Goal: Information Seeking & Learning: Learn about a topic

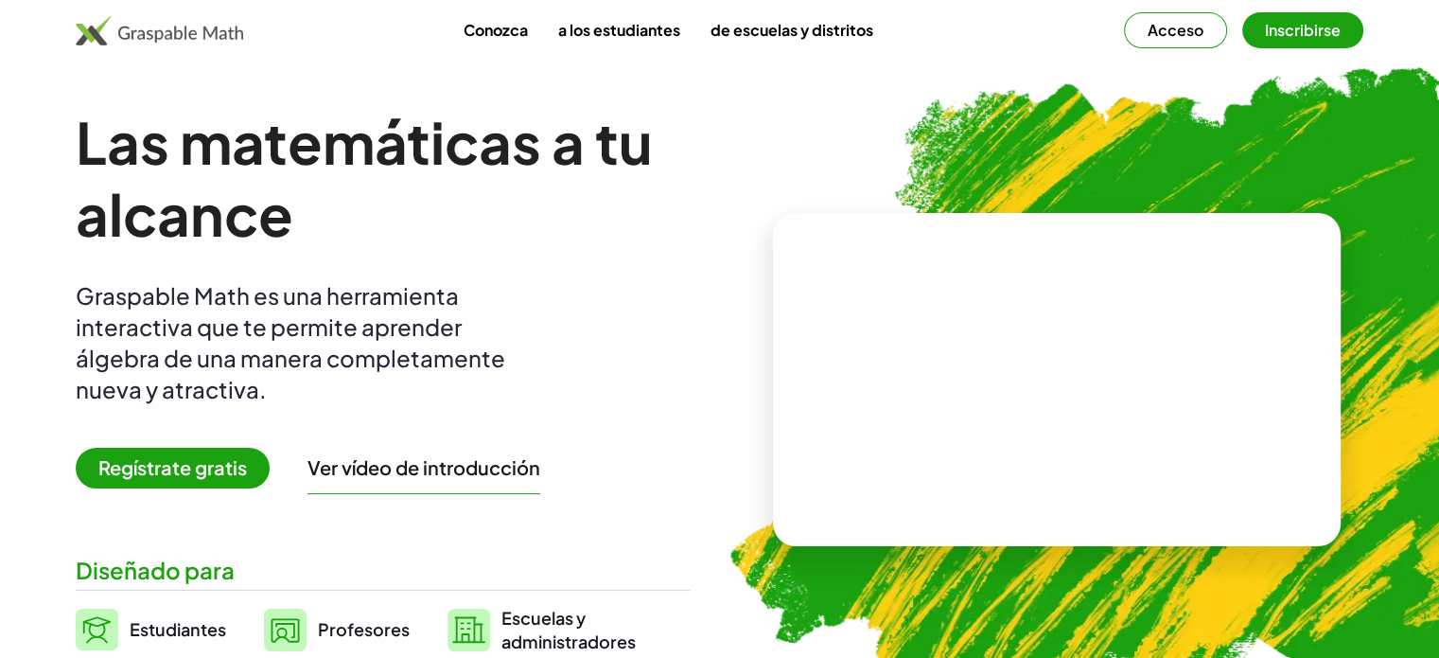
click at [1187, 29] on font "Acceso" at bounding box center [1176, 30] width 56 height 20
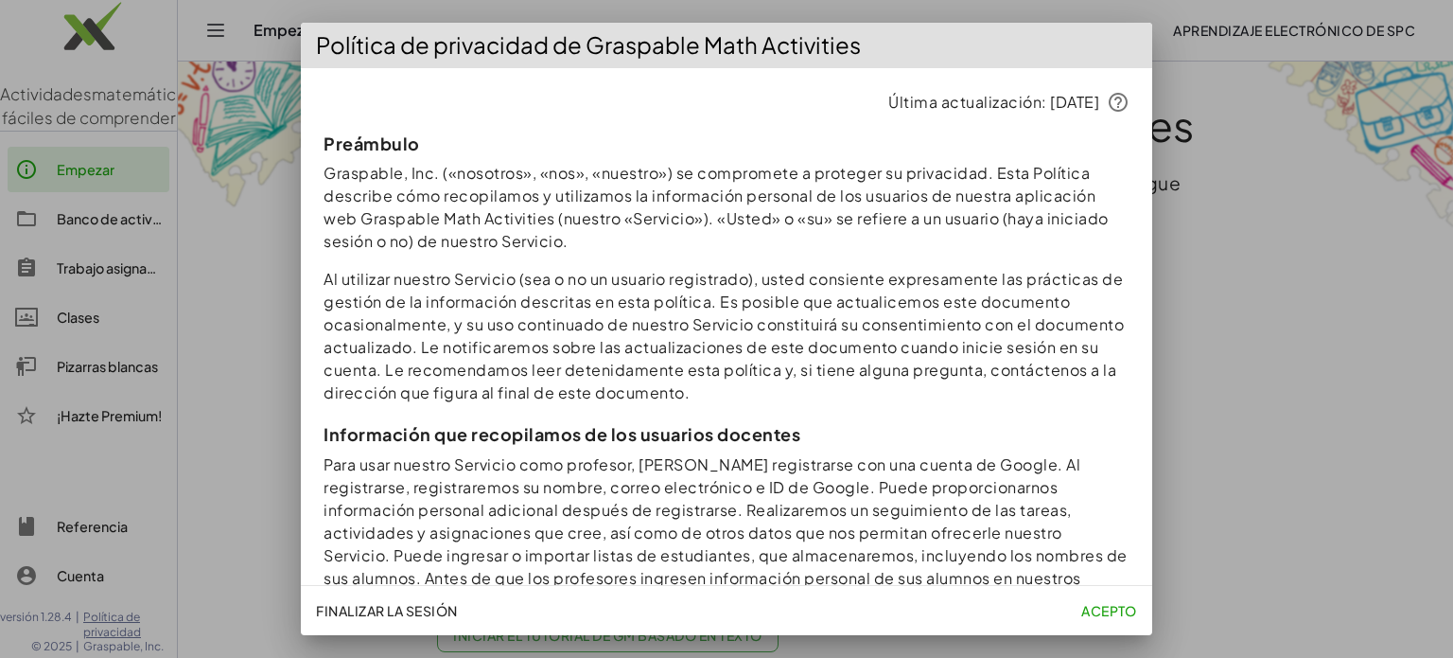
click at [1108, 611] on font "Acepto" at bounding box center [1109, 610] width 56 height 17
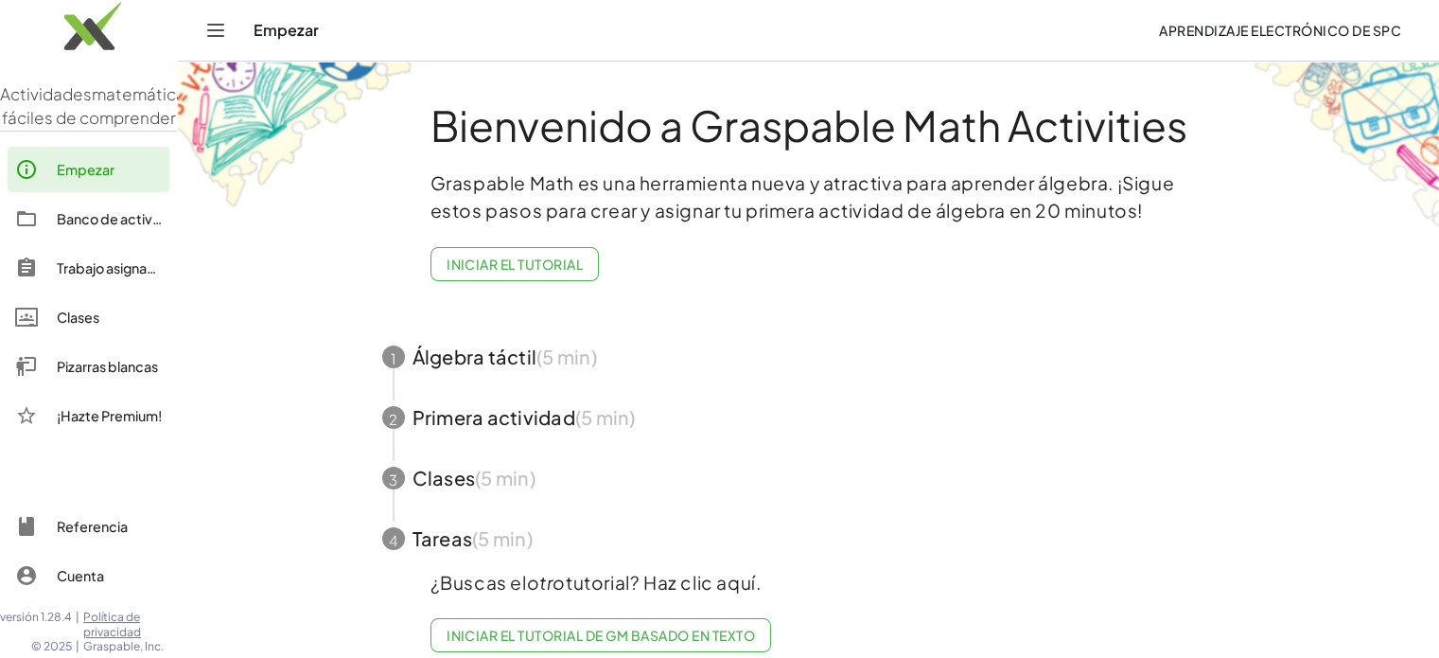
click at [503, 261] on font "Iniciar el tutorial" at bounding box center [515, 263] width 136 height 17
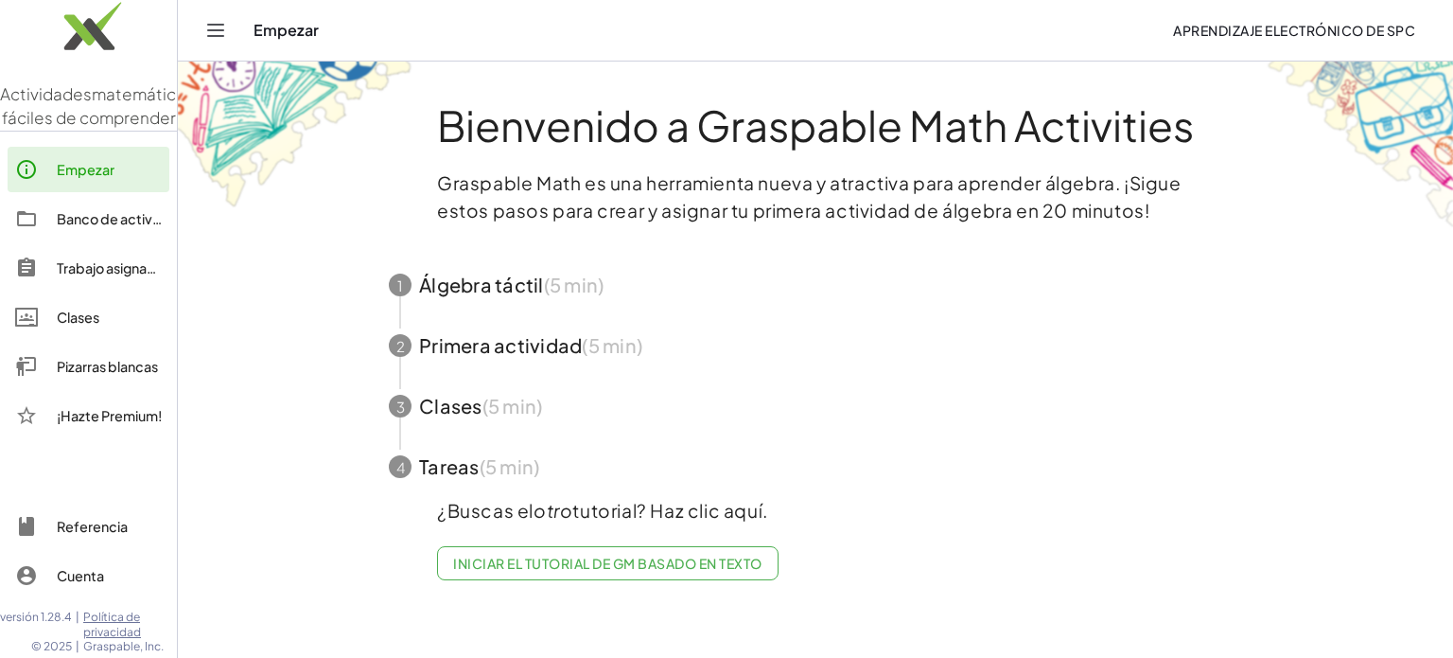
click at [501, 276] on span "button" at bounding box center [815, 285] width 899 height 61
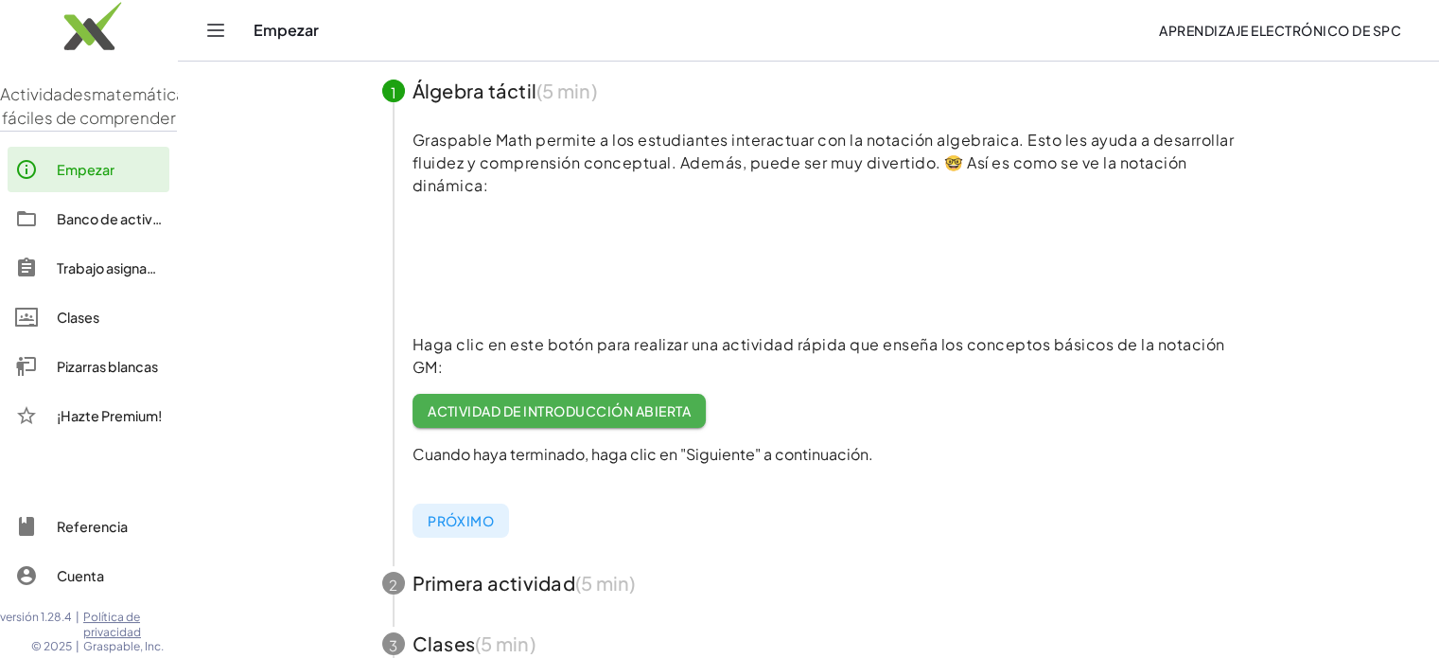
scroll to position [183, 0]
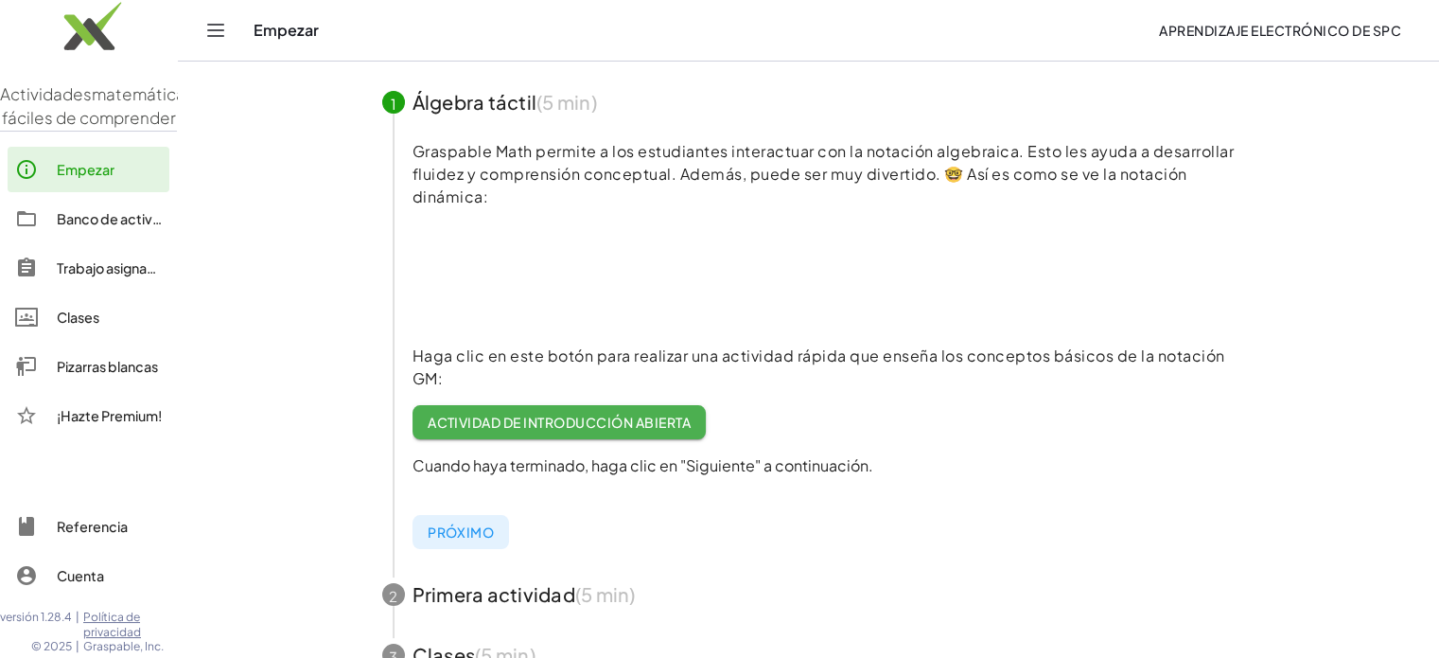
click at [486, 531] on font "Próximo" at bounding box center [461, 531] width 66 height 17
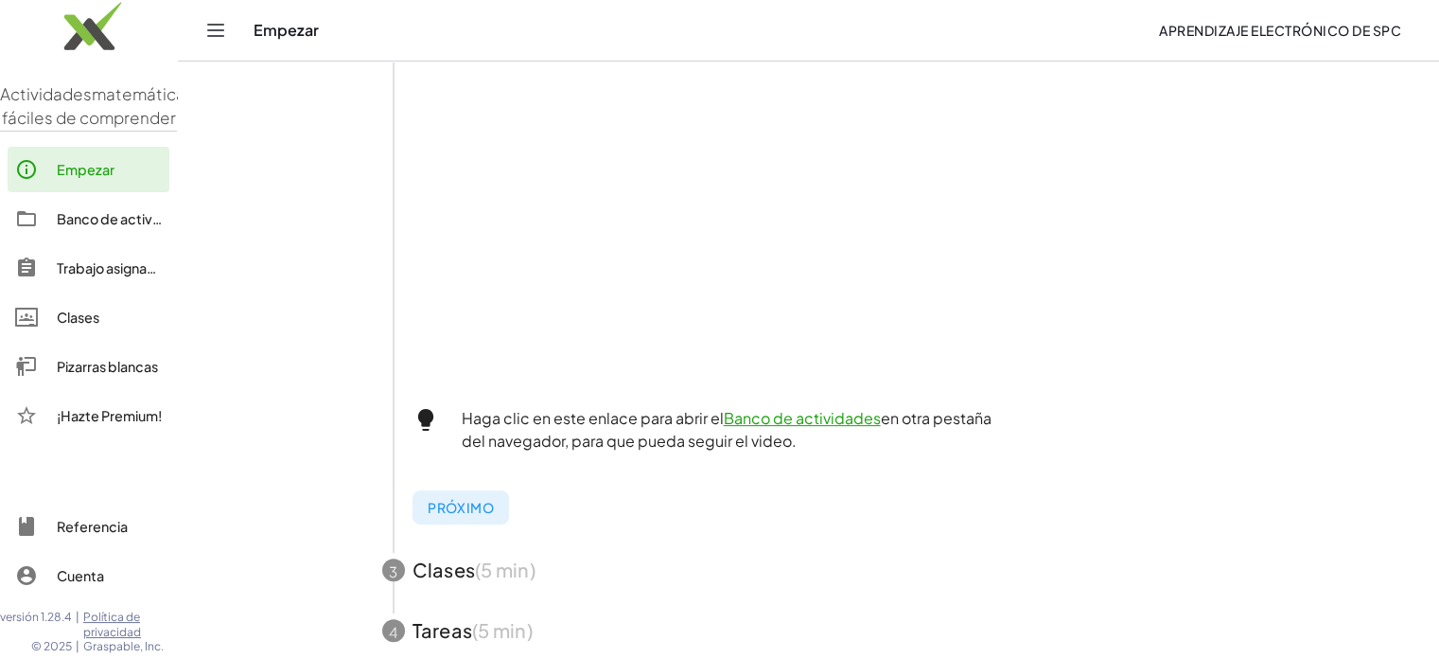
scroll to position [664, 0]
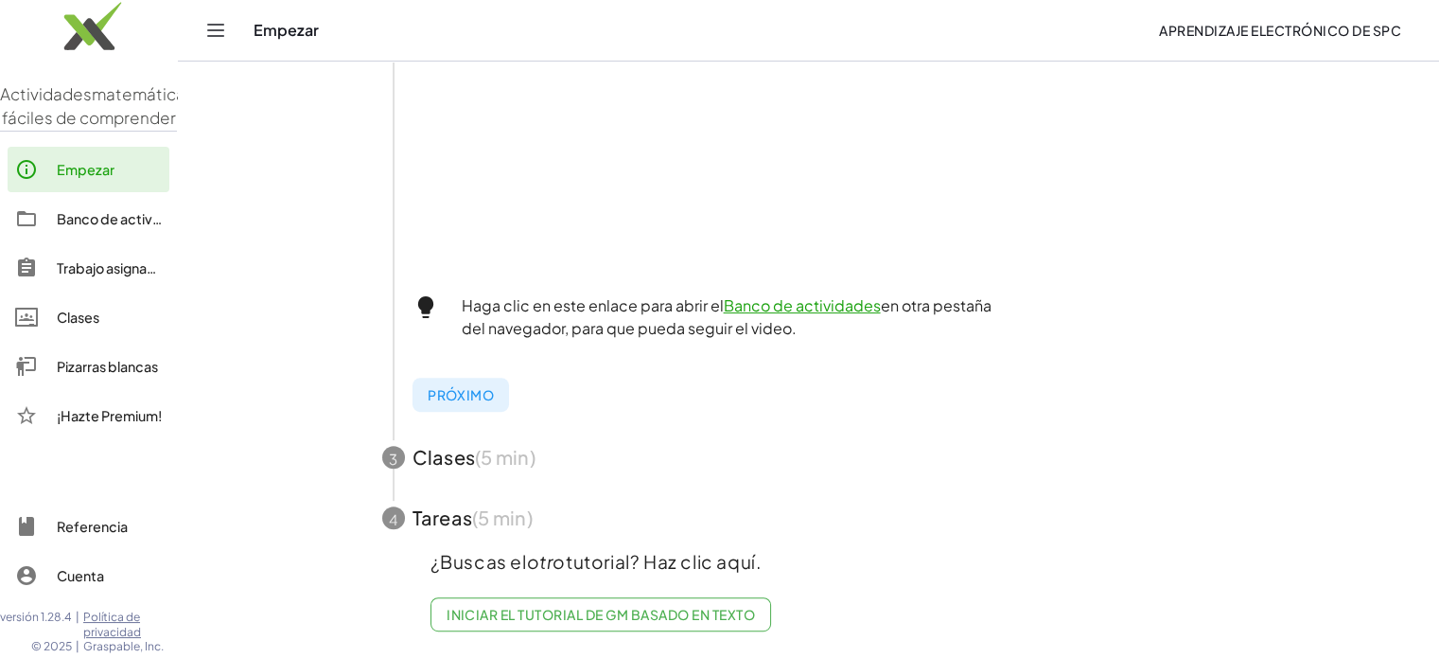
click at [72, 227] on font "Banco de actividades" at bounding box center [127, 218] width 140 height 17
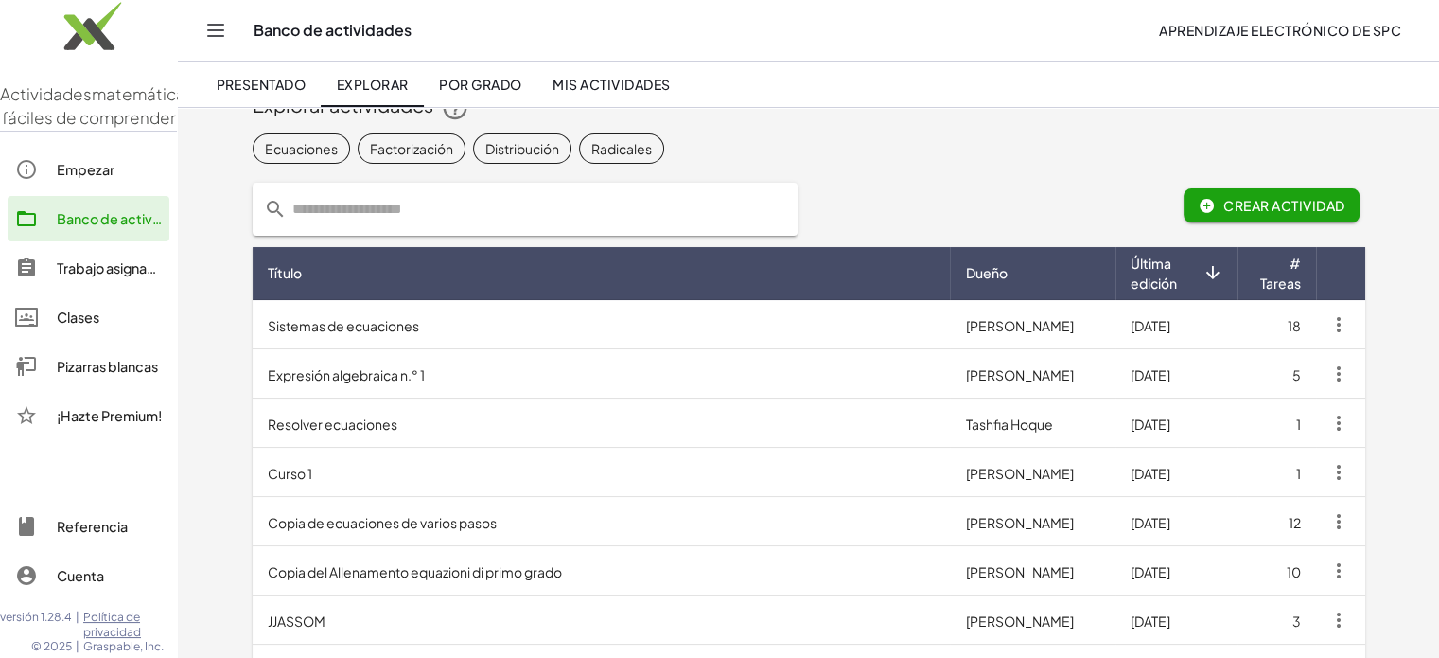
scroll to position [45, 0]
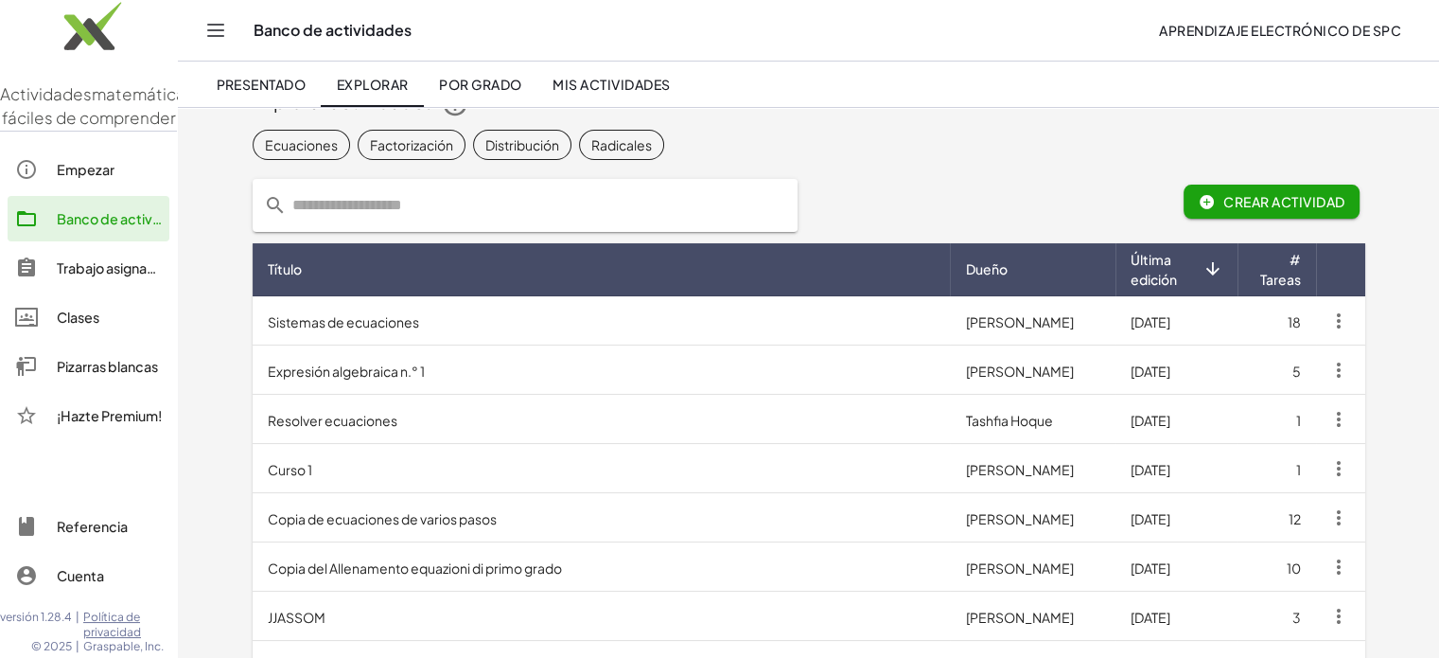
click at [380, 412] on font "Resolver ecuaciones" at bounding box center [333, 420] width 130 height 17
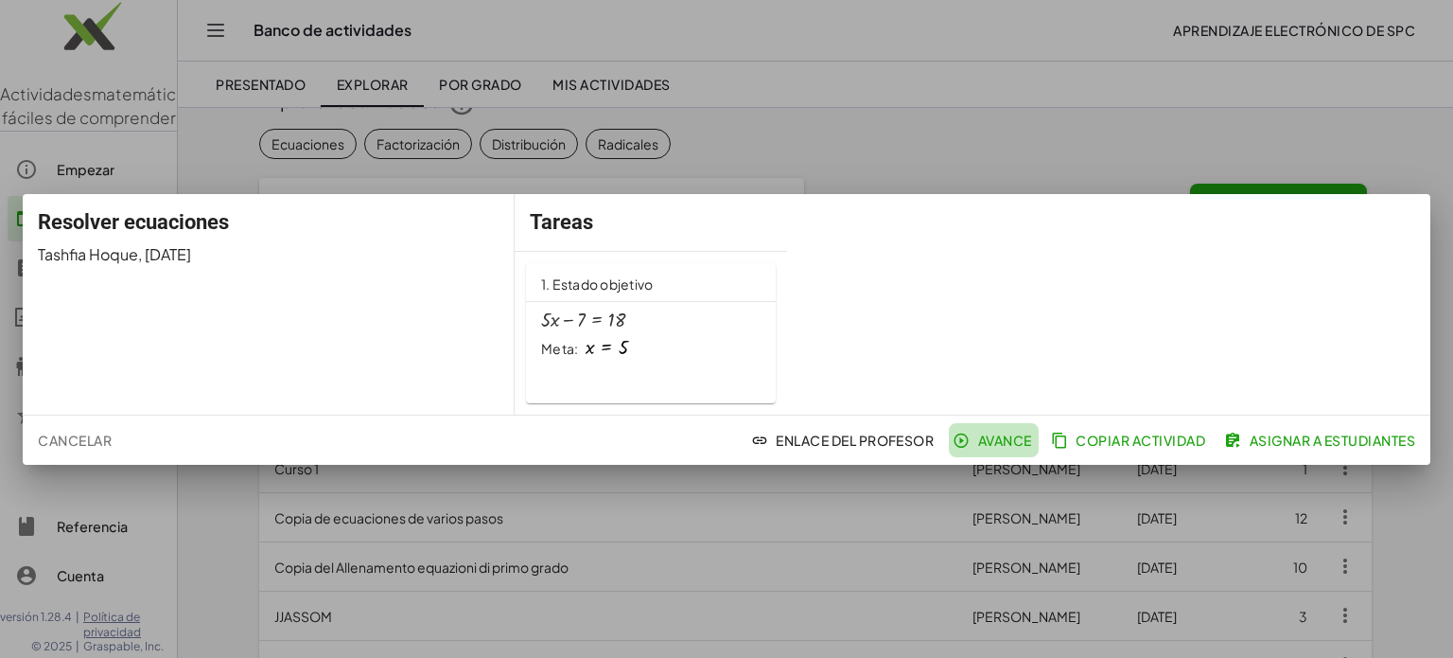
click at [978, 442] on font "Avance" at bounding box center [1005, 439] width 54 height 17
click at [1269, 113] on div at bounding box center [726, 329] width 1453 height 658
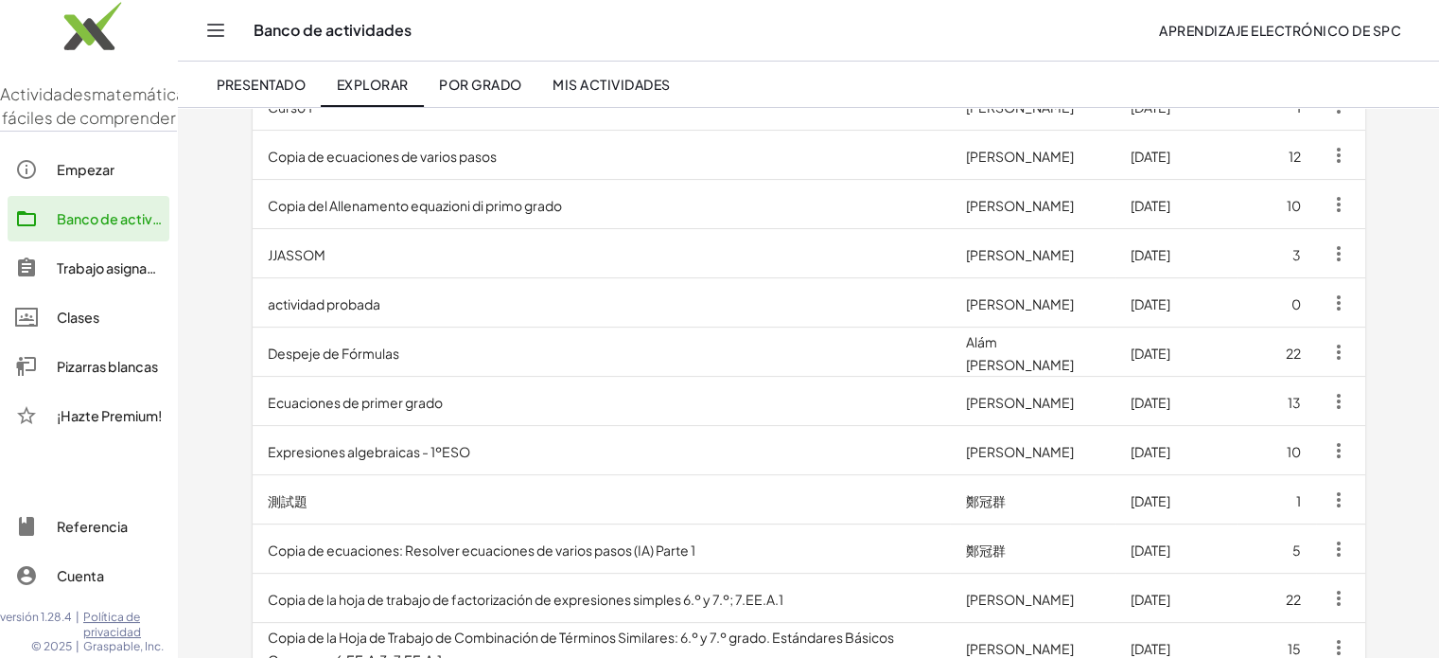
scroll to position [413, 0]
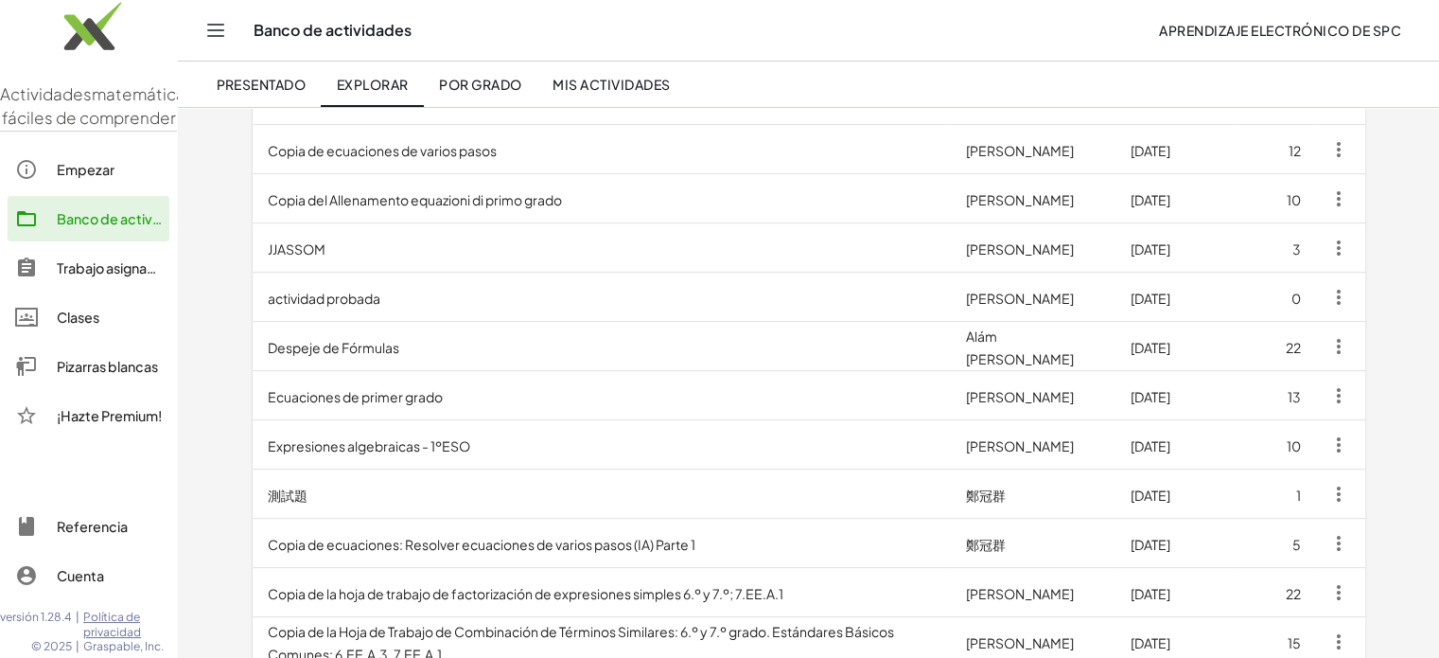
click at [386, 389] on font "Ecuaciones de primer grado" at bounding box center [355, 396] width 175 height 17
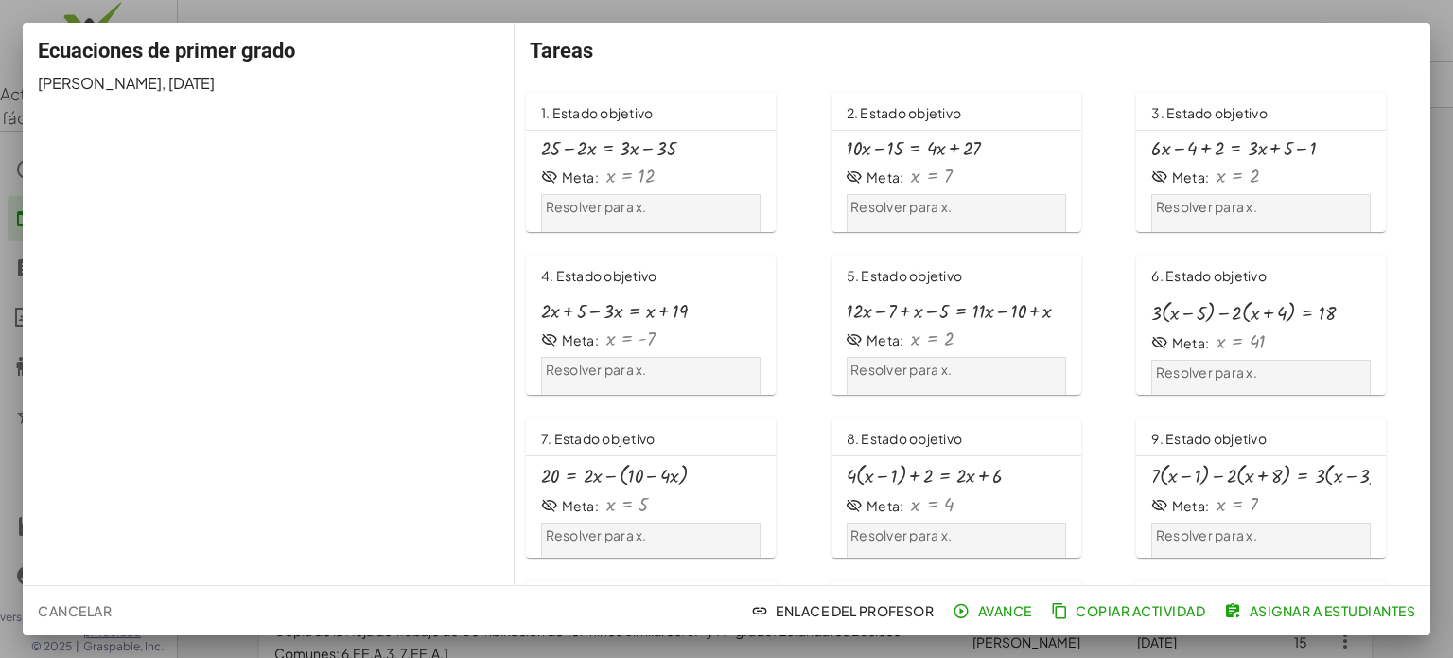
click at [651, 141] on div at bounding box center [608, 148] width 135 height 21
click at [1438, 405] on div at bounding box center [726, 329] width 1453 height 658
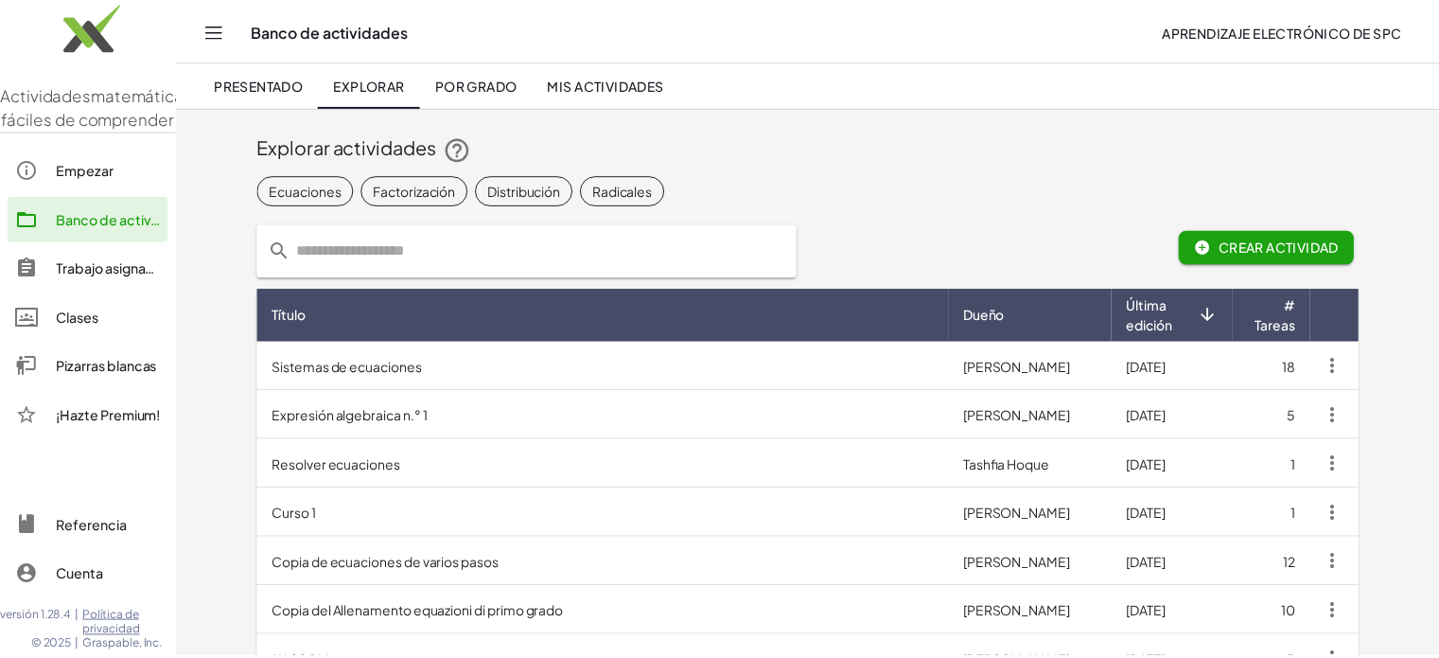
scroll to position [413, 0]
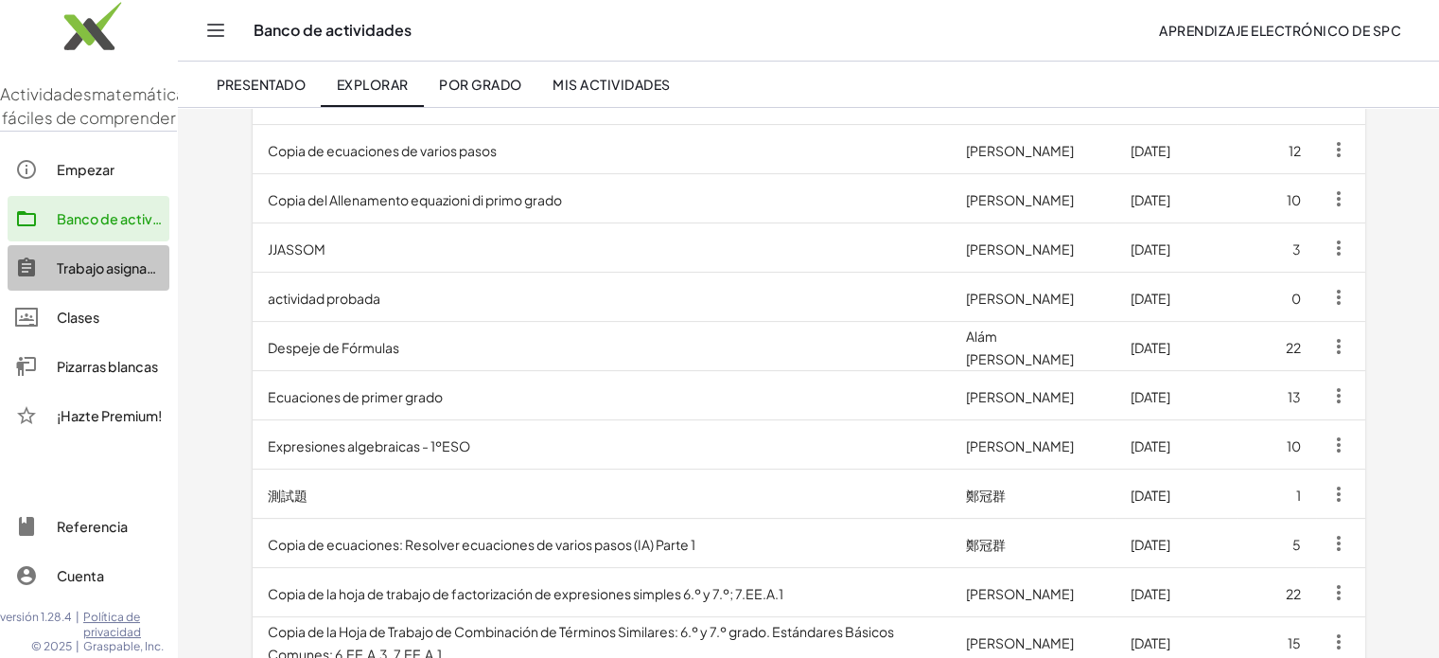
click at [87, 276] on font "Trabajo asignado" at bounding box center [111, 267] width 108 height 17
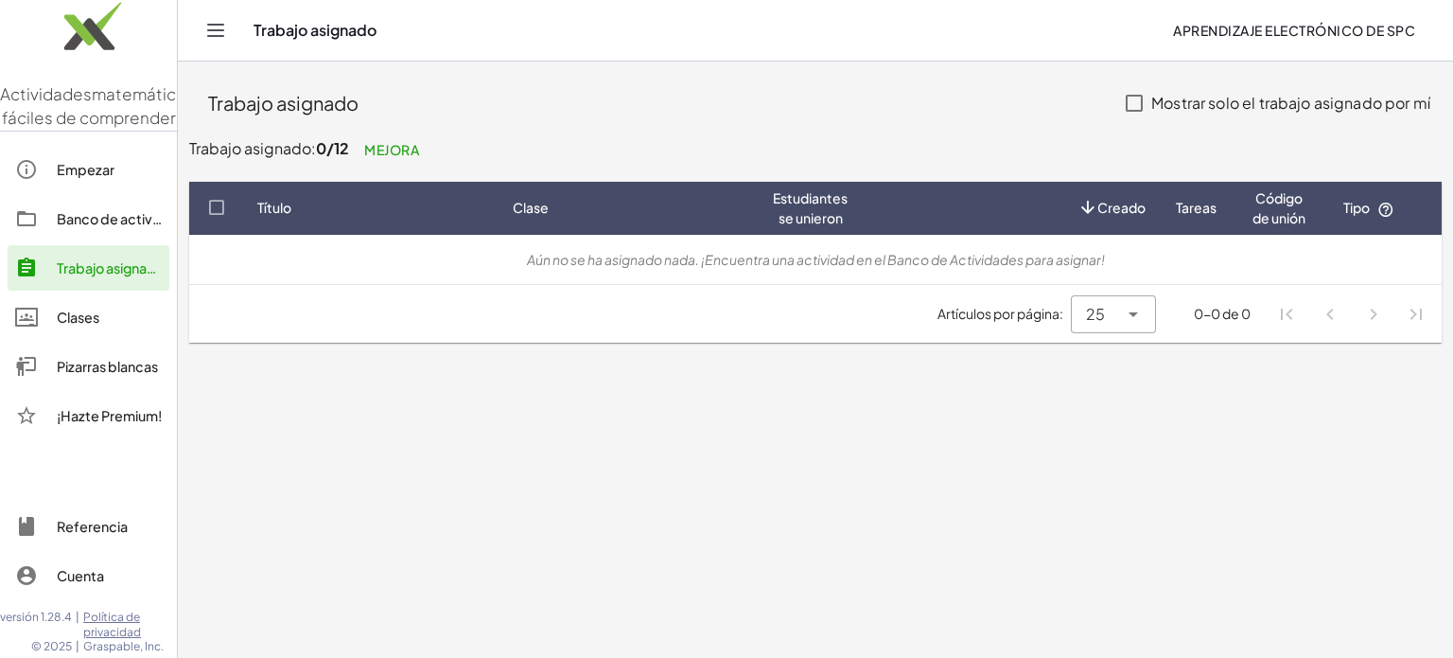
click at [92, 328] on div "Clases" at bounding box center [109, 317] width 105 height 23
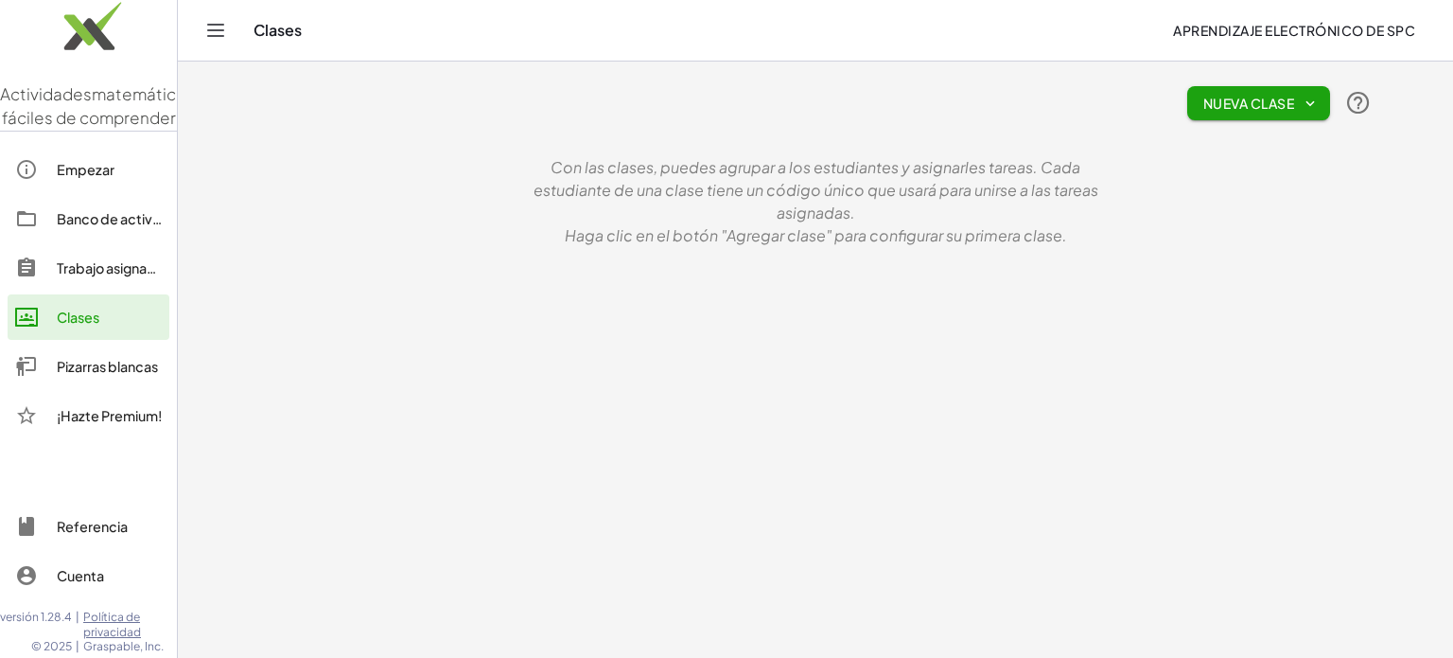
click at [106, 378] on link "Pizarras blancas" at bounding box center [89, 365] width 162 height 45
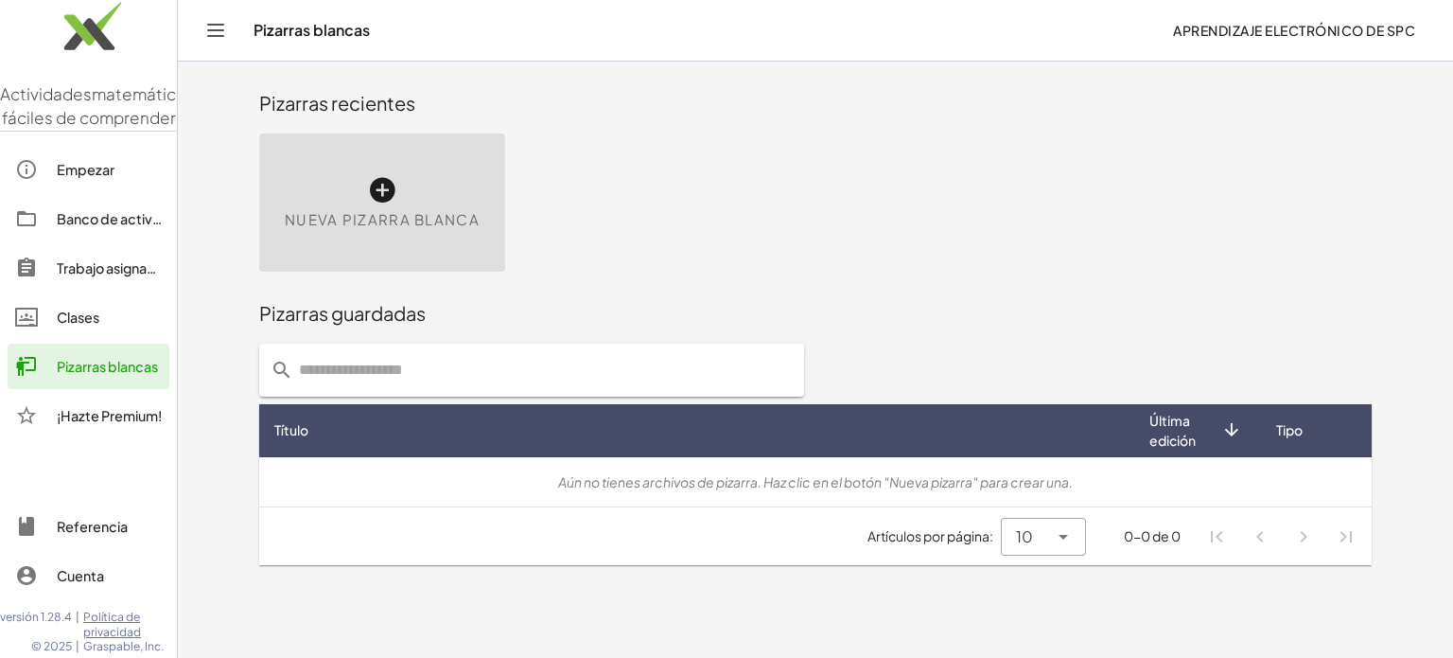
click at [388, 193] on icon at bounding box center [382, 190] width 30 height 30
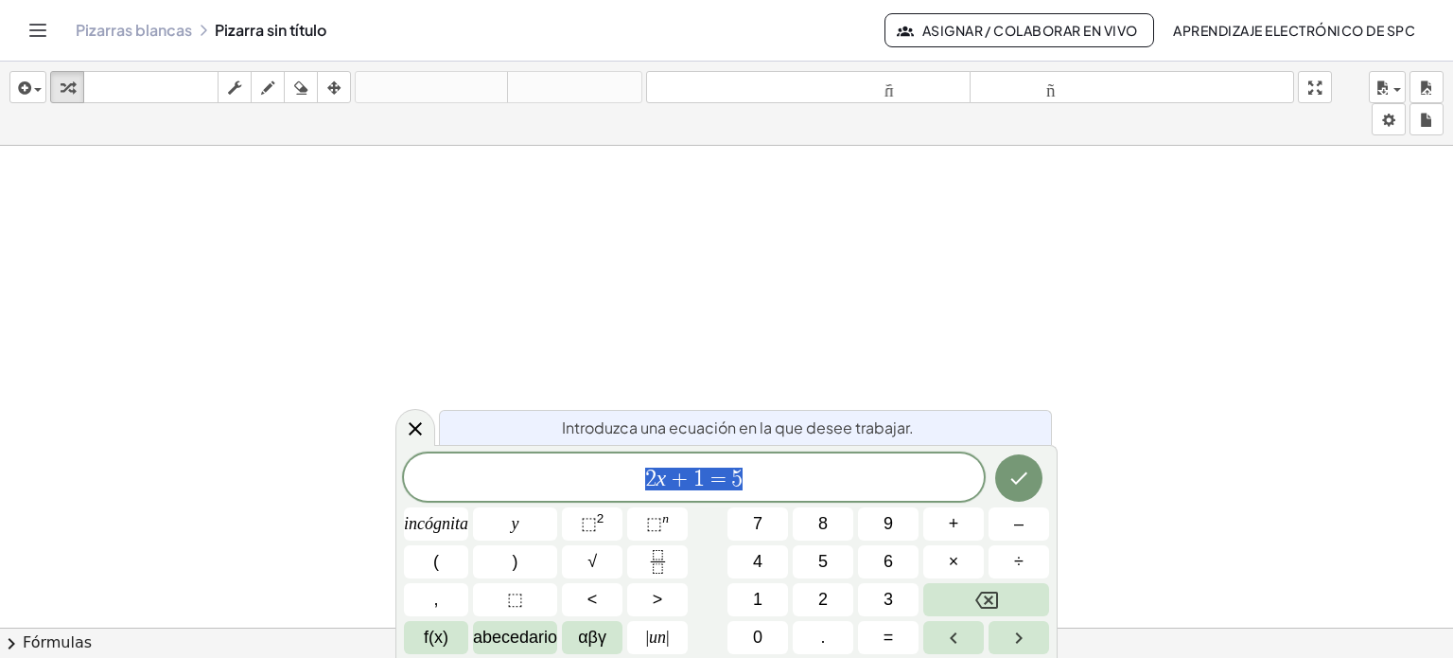
click at [33, 28] on icon "Cambiar navegación" at bounding box center [37, 30] width 23 height 23
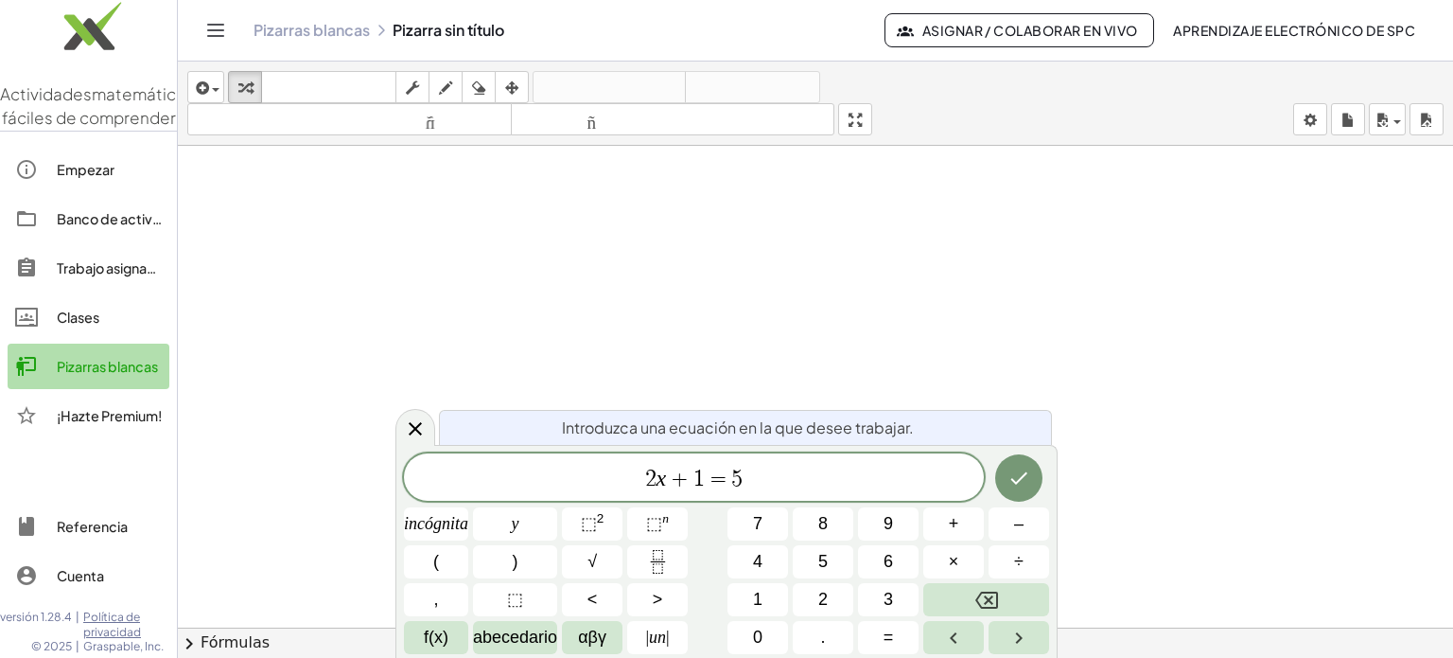
click at [120, 375] on font "Pizarras blancas" at bounding box center [107, 366] width 101 height 17
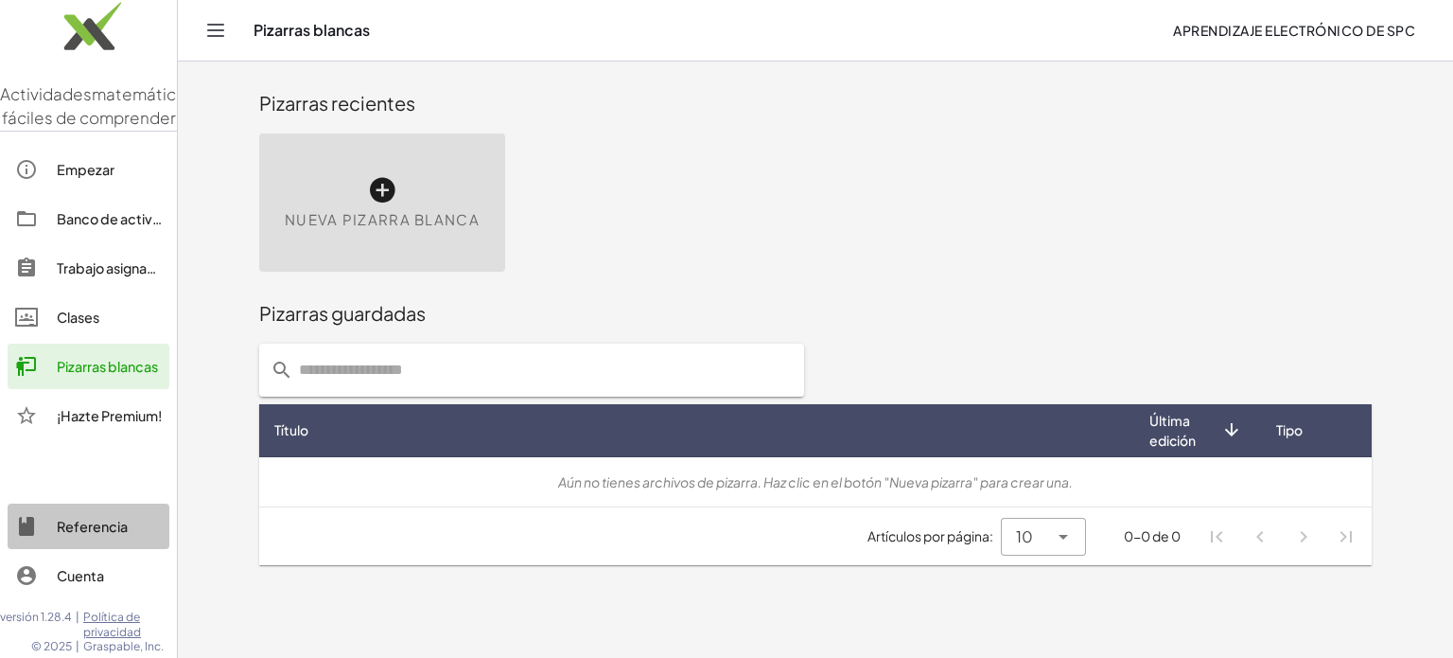
click at [110, 512] on link "Referencia" at bounding box center [89, 525] width 162 height 45
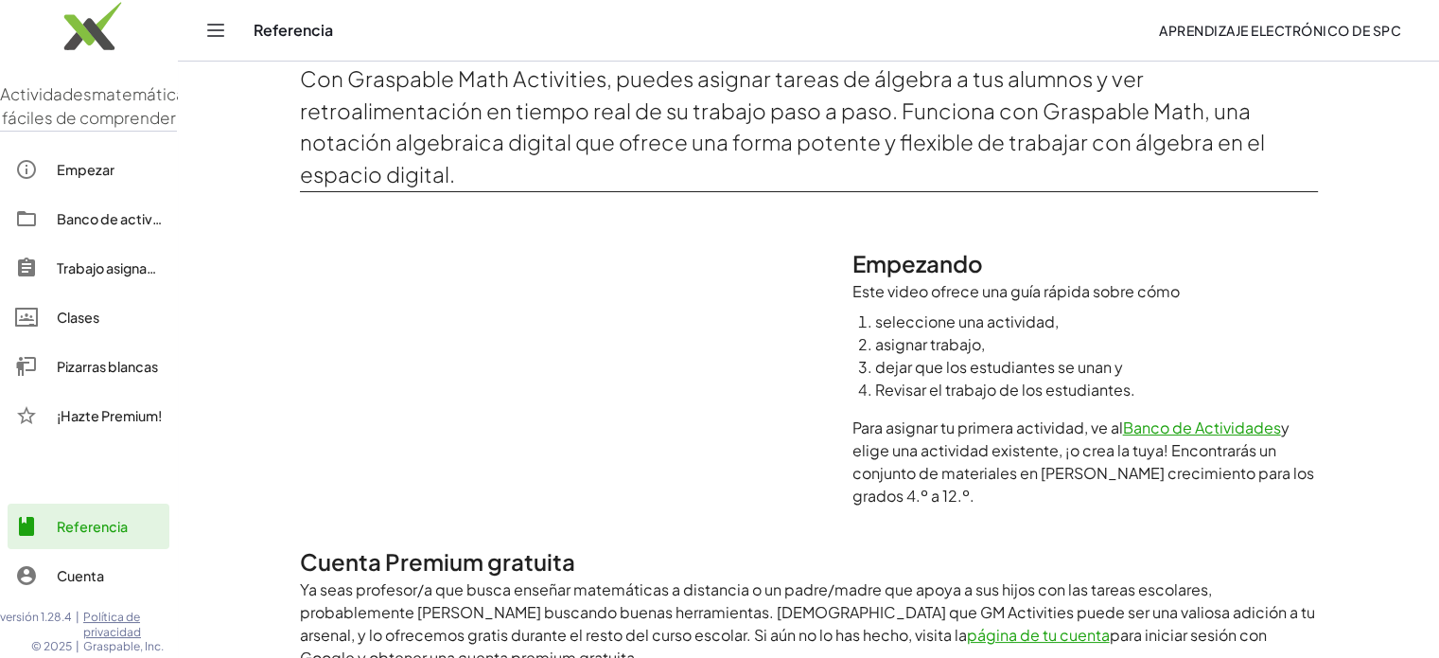
scroll to position [20, 0]
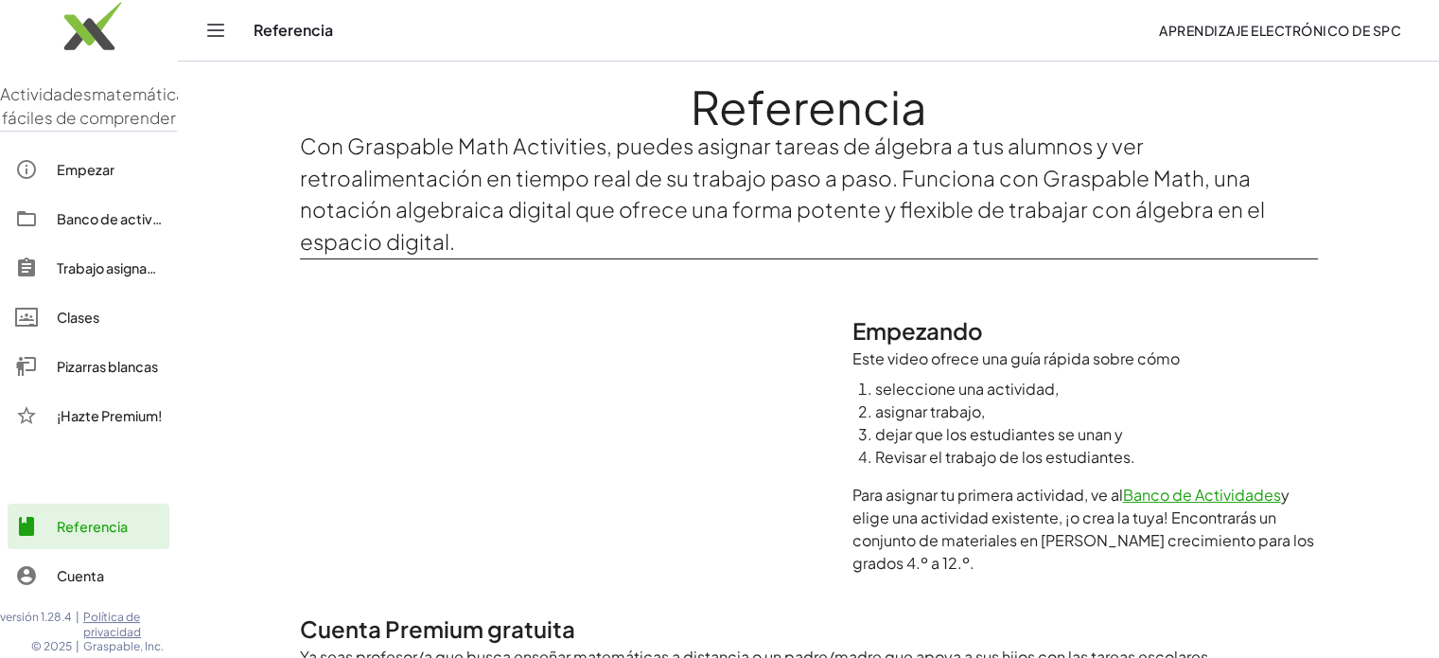
click at [102, 227] on font "Banco de actividades" at bounding box center [127, 218] width 140 height 17
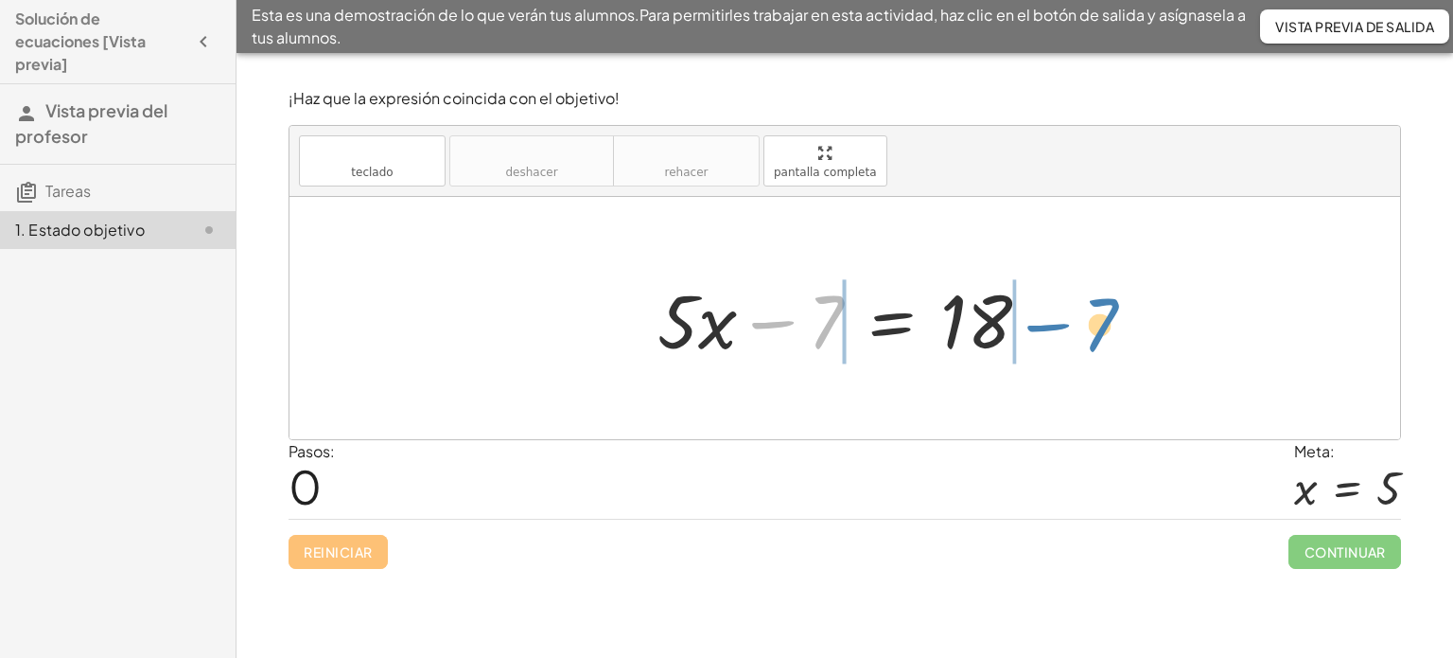
drag, startPoint x: 820, startPoint y: 336, endPoint x: 1098, endPoint y: 343, distance: 277.3
click at [1098, 339] on div "− 7 + · 5 · x − 7 = 18" at bounding box center [845, 318] width 1111 height 242
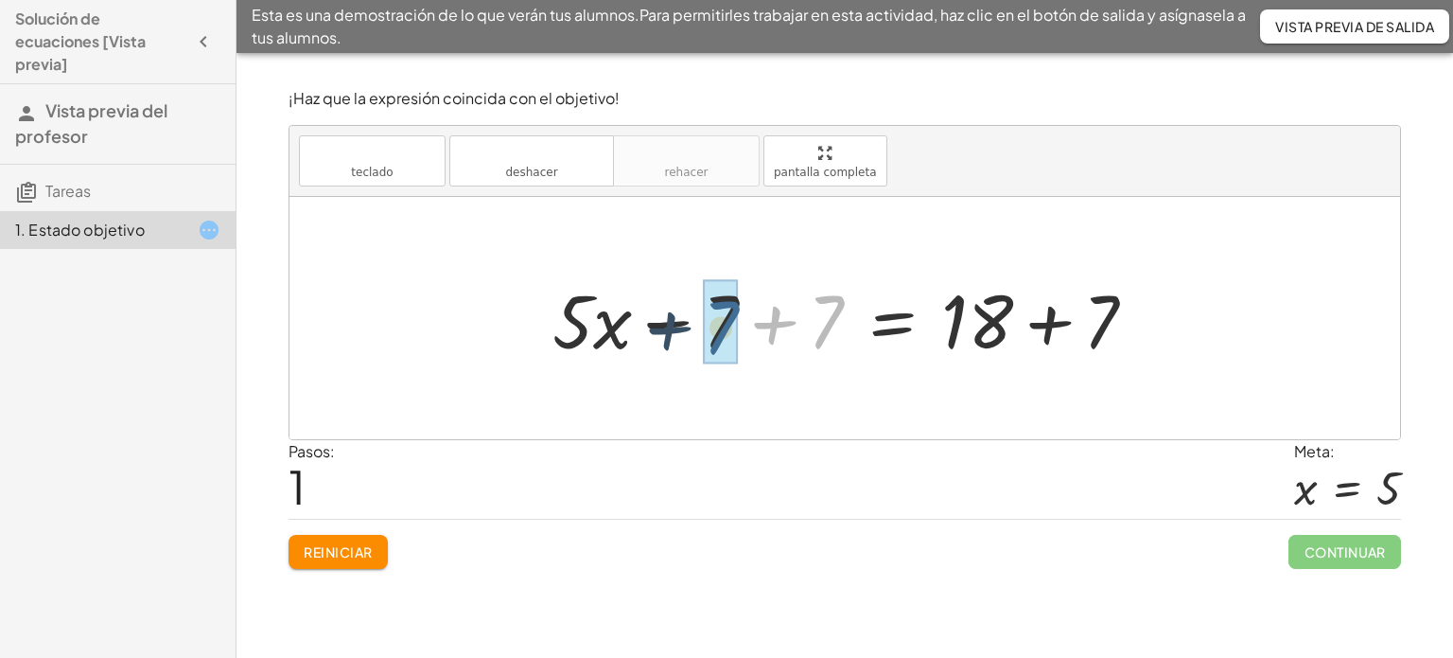
drag, startPoint x: 830, startPoint y: 315, endPoint x: 710, endPoint y: 321, distance: 120.3
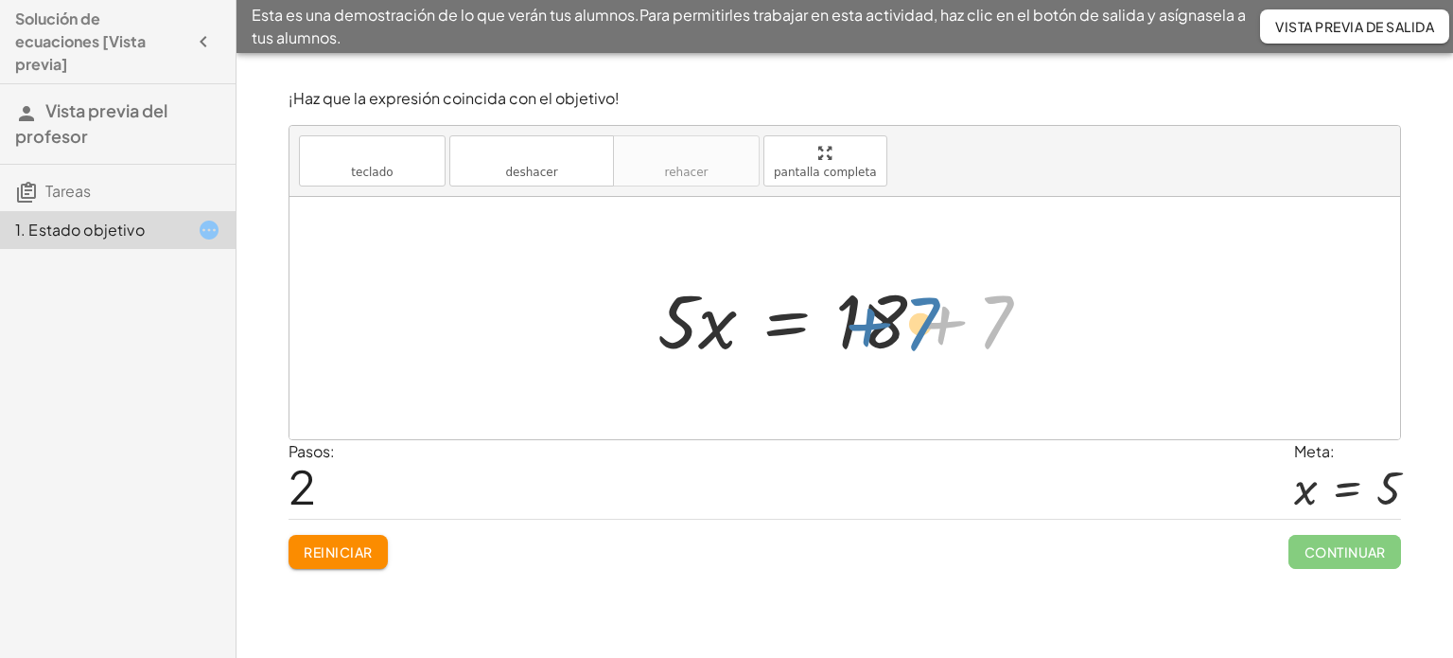
drag, startPoint x: 1000, startPoint y: 319, endPoint x: 924, endPoint y: 321, distance: 75.7
click at [924, 321] on div at bounding box center [851, 318] width 407 height 97
drag, startPoint x: 995, startPoint y: 320, endPoint x: 902, endPoint y: 317, distance: 93.7
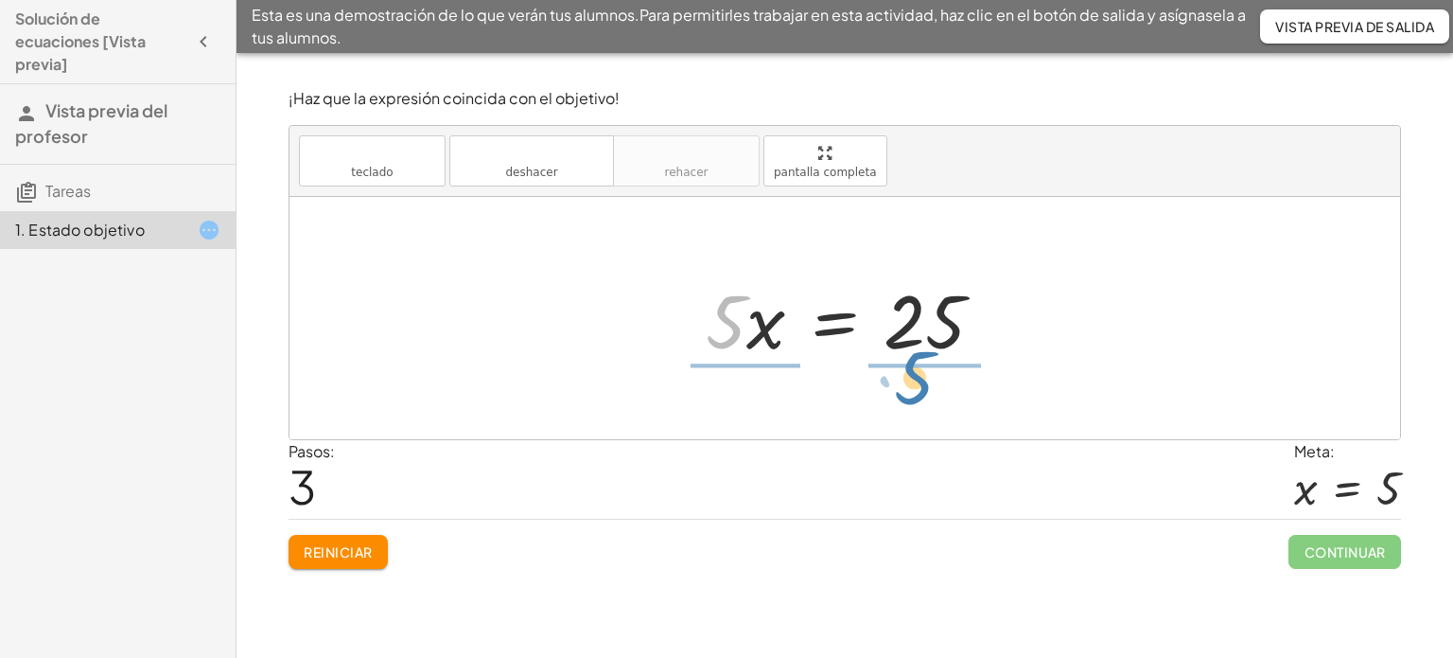
drag, startPoint x: 730, startPoint y: 318, endPoint x: 919, endPoint y: 374, distance: 196.4
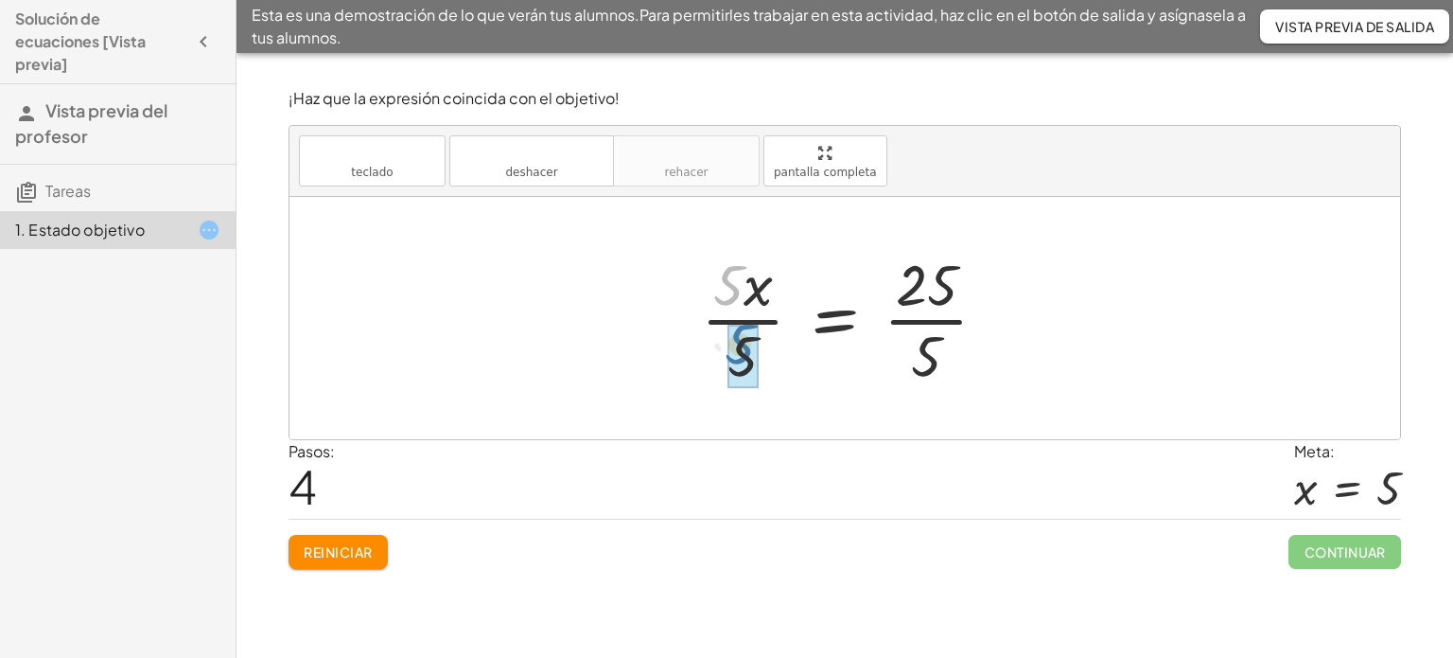
drag, startPoint x: 727, startPoint y: 283, endPoint x: 737, endPoint y: 347, distance: 65.2
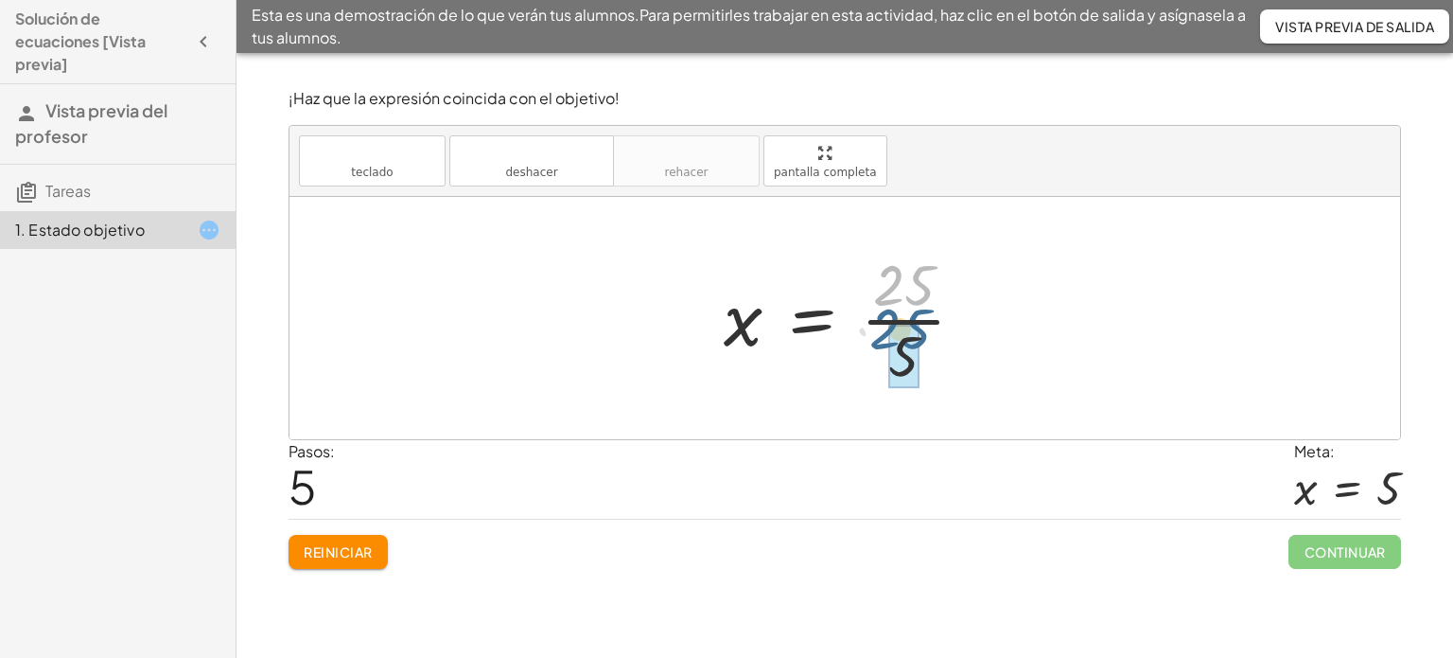
drag, startPoint x: 923, startPoint y: 285, endPoint x: 920, endPoint y: 338, distance: 53.1
click at [920, 338] on div at bounding box center [851, 318] width 275 height 146
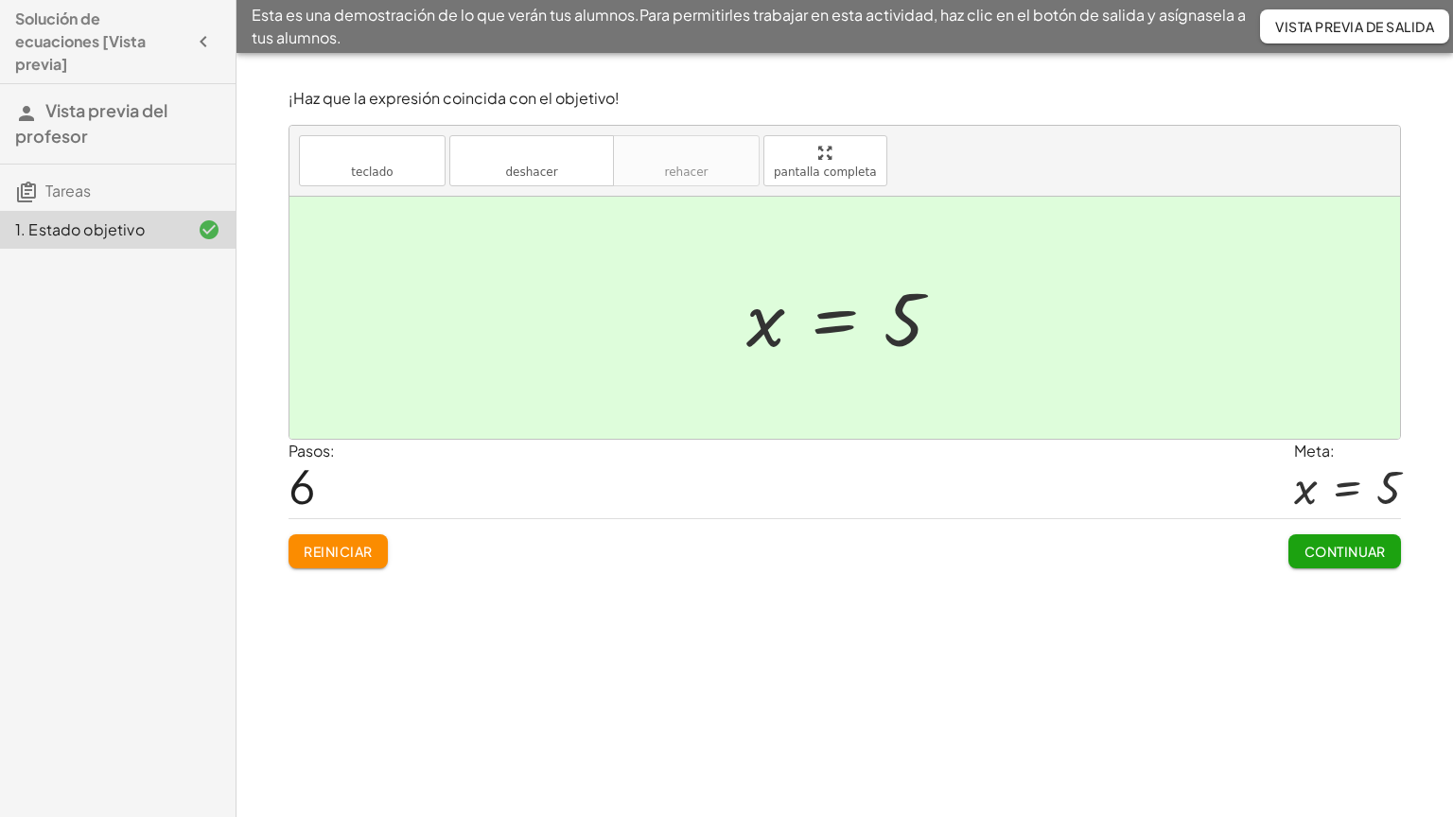
drag, startPoint x: 836, startPoint y: 169, endPoint x: 836, endPoint y: 284, distance: 114.5
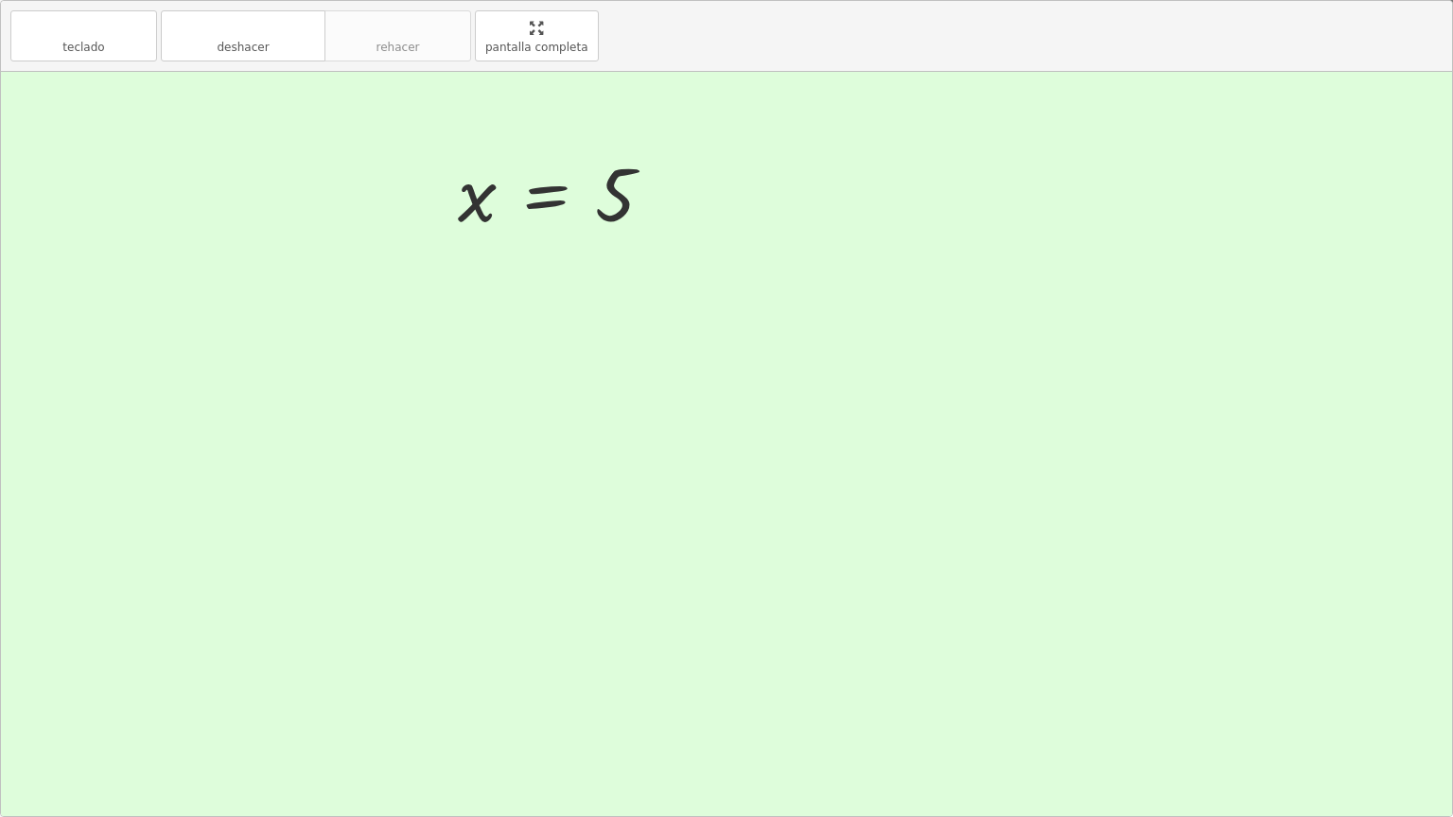
click at [836, 284] on div "teclado teclado deshacer deshacer rehacer rehacer pantalla completa + · 5 · x −…" at bounding box center [726, 409] width 1451 height 816
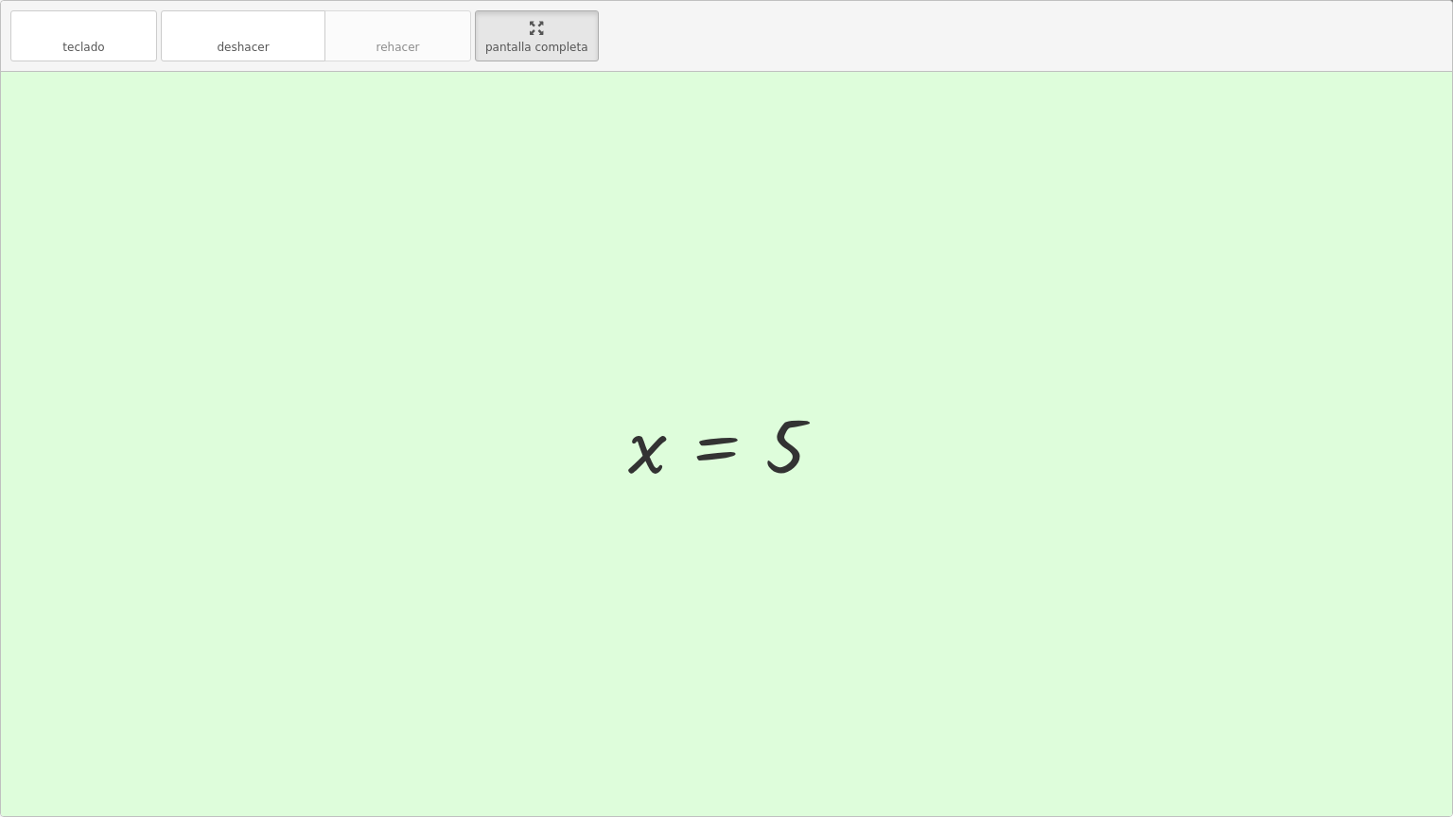
drag, startPoint x: 530, startPoint y: 16, endPoint x: 530, endPoint y: -98, distance: 114.5
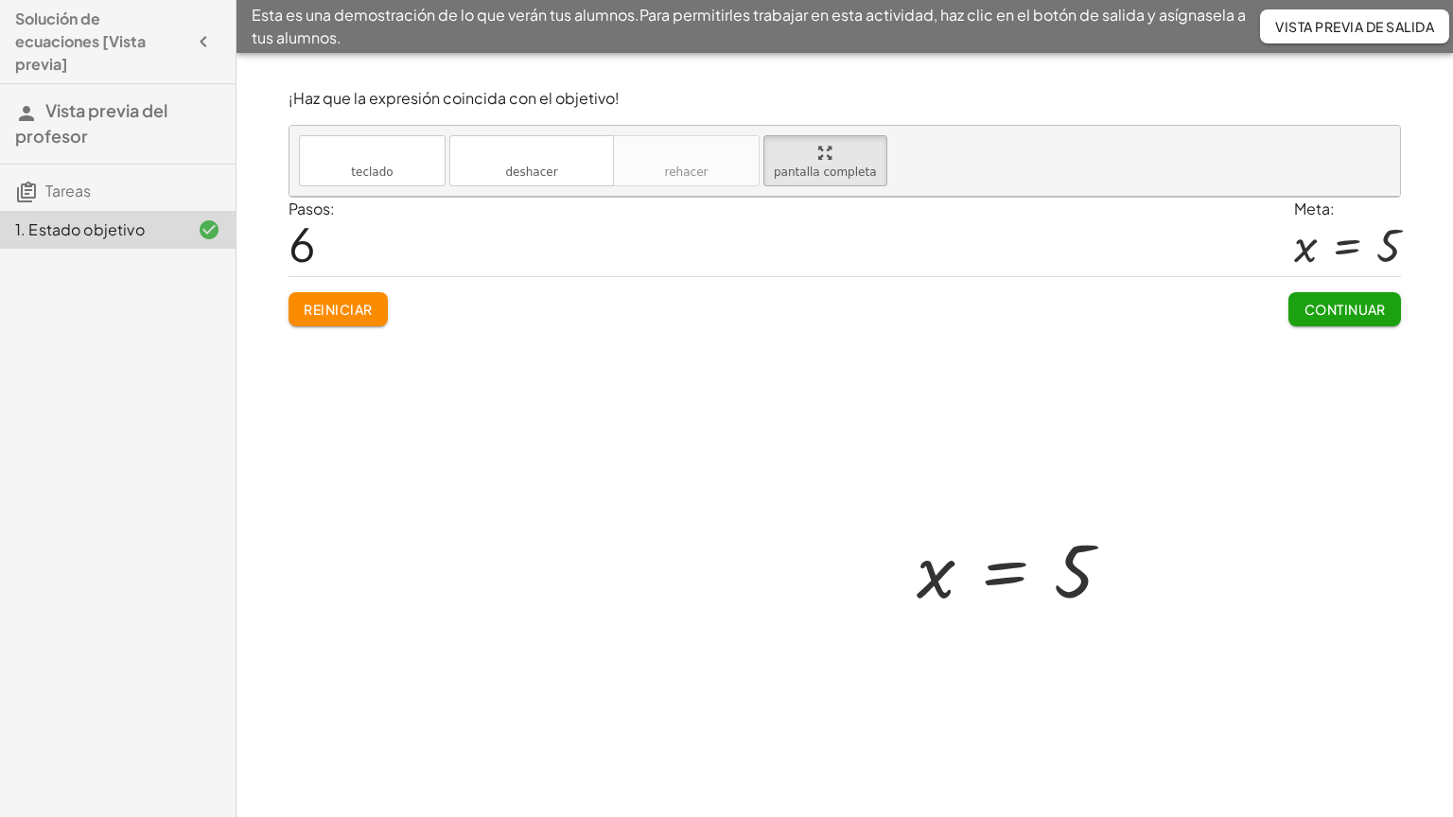
click at [530, 0] on html "Solución de ecuaciones [Vista previa] Vista previa del profesor Tareas 1. Estad…" at bounding box center [726, 408] width 1453 height 817
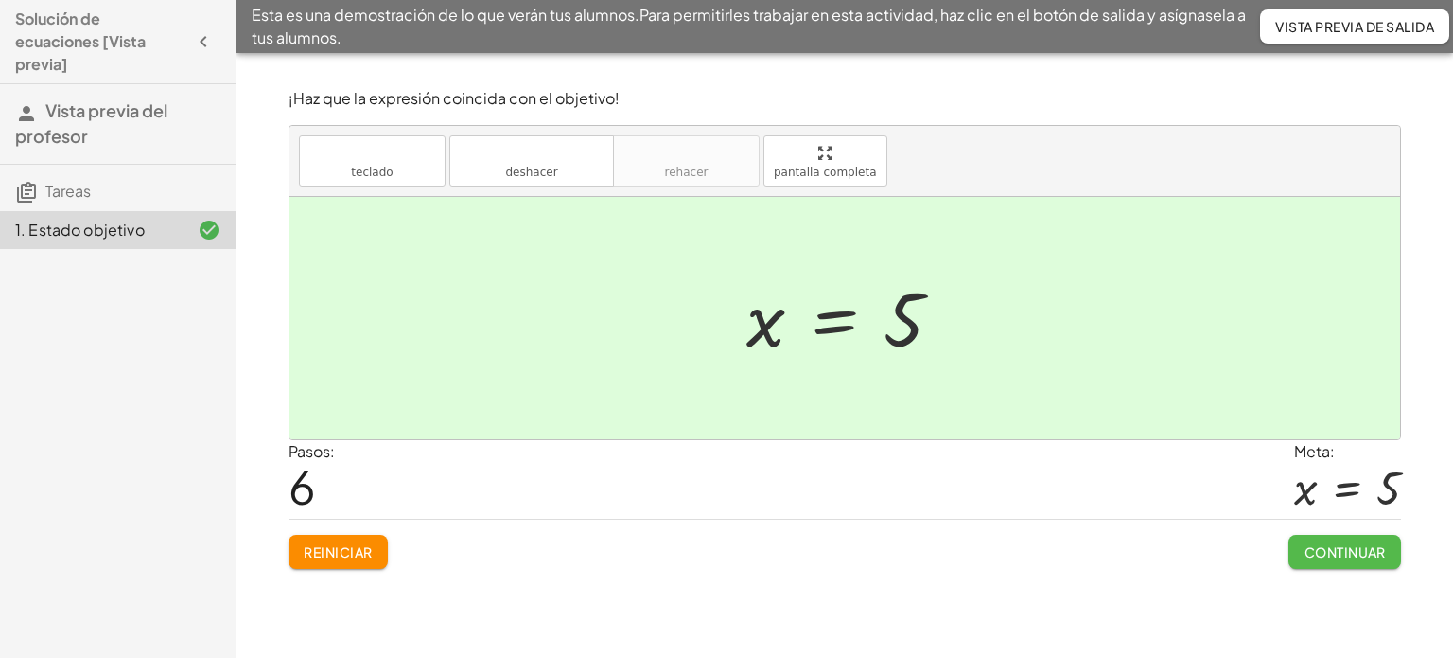
click at [1381, 538] on button "Continuar" at bounding box center [1345, 552] width 113 height 34
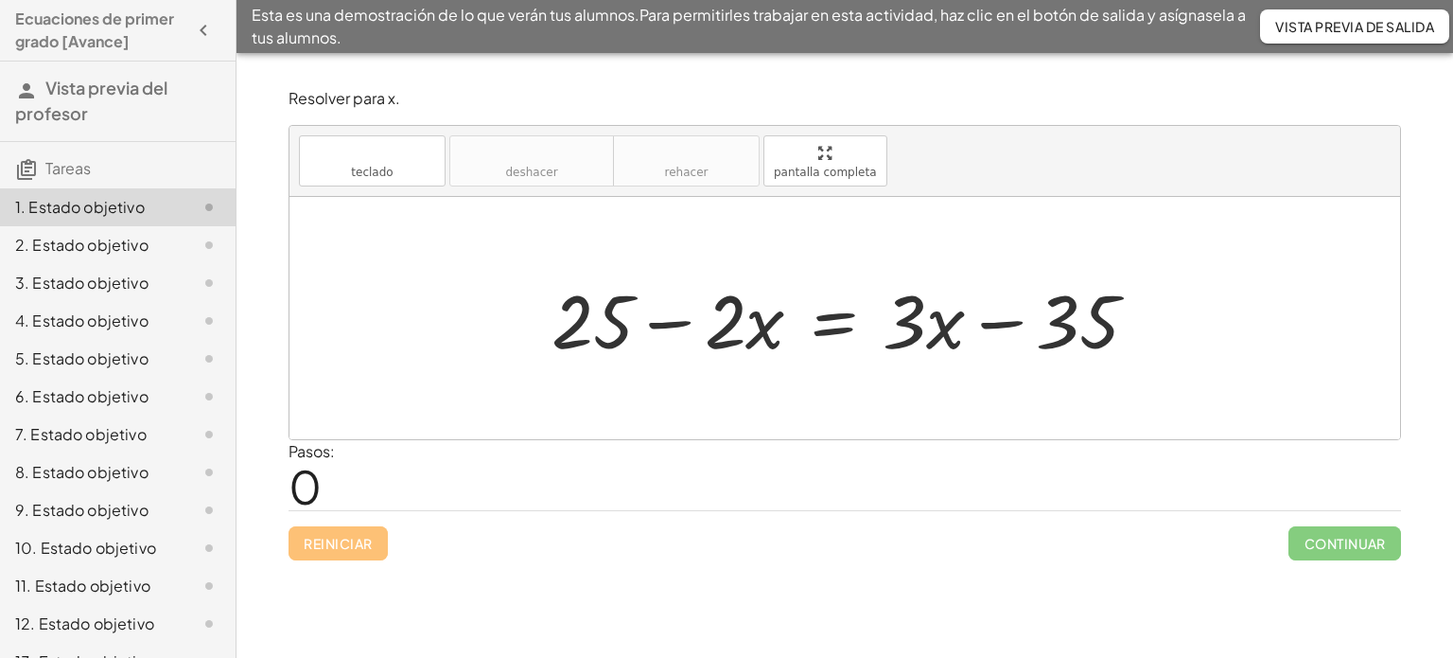
drag, startPoint x: 825, startPoint y: 143, endPoint x: 825, endPoint y: 257, distance: 114.5
click at [825, 257] on div "teclado teclado deshacer deshacer rehacer rehacer pantalla completa + 25 − · 2 …" at bounding box center [845, 282] width 1111 height 313
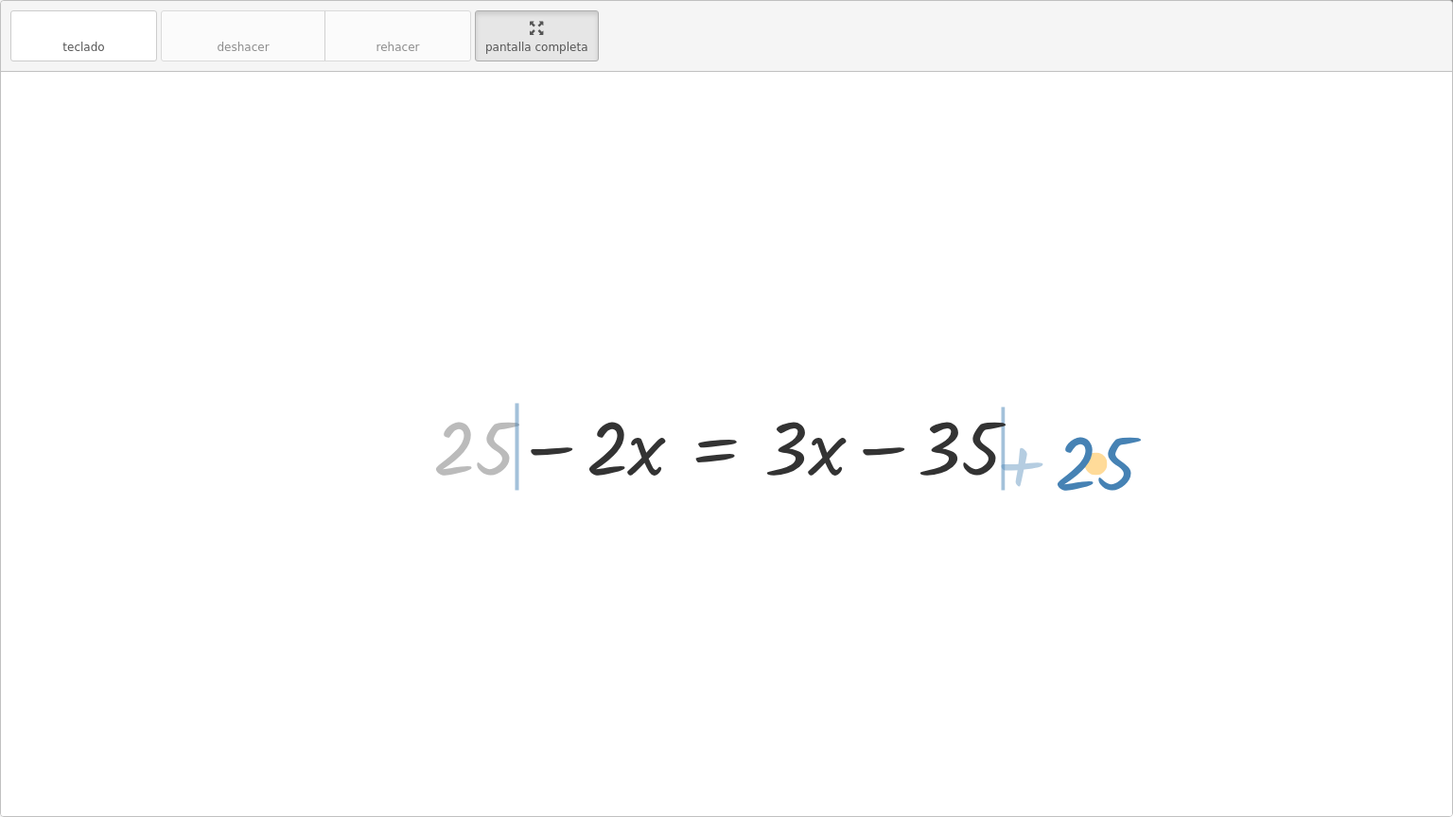
drag, startPoint x: 502, startPoint y: 458, endPoint x: 1137, endPoint y: 488, distance: 635.6
click at [1131, 473] on div "+ 25 + 25 − · 2 · x = + · 3 · x − 35" at bounding box center [726, 444] width 1451 height 745
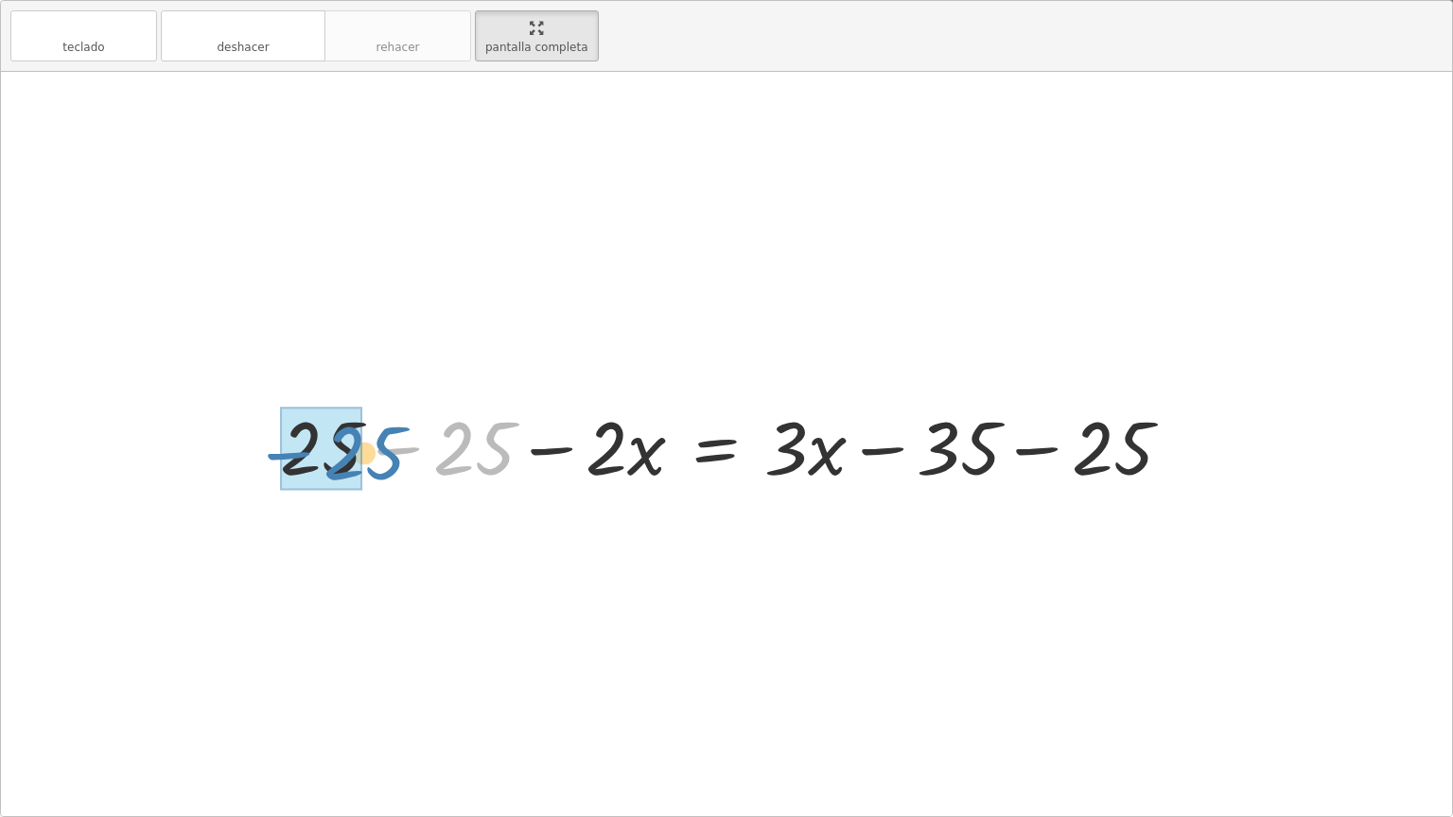
drag, startPoint x: 459, startPoint y: 443, endPoint x: 350, endPoint y: 450, distance: 109.1
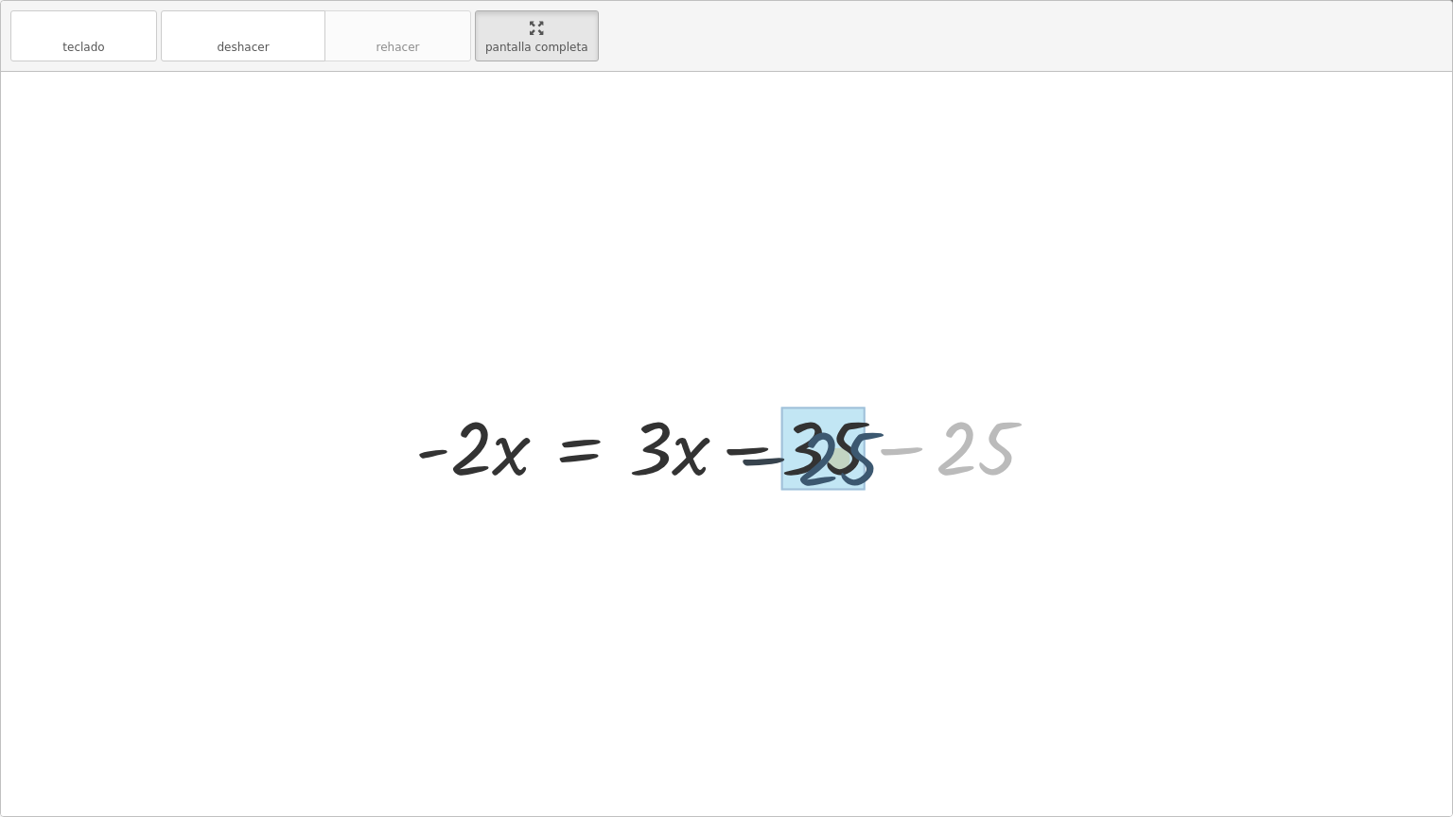
drag, startPoint x: 957, startPoint y: 452, endPoint x: 801, endPoint y: 461, distance: 156.3
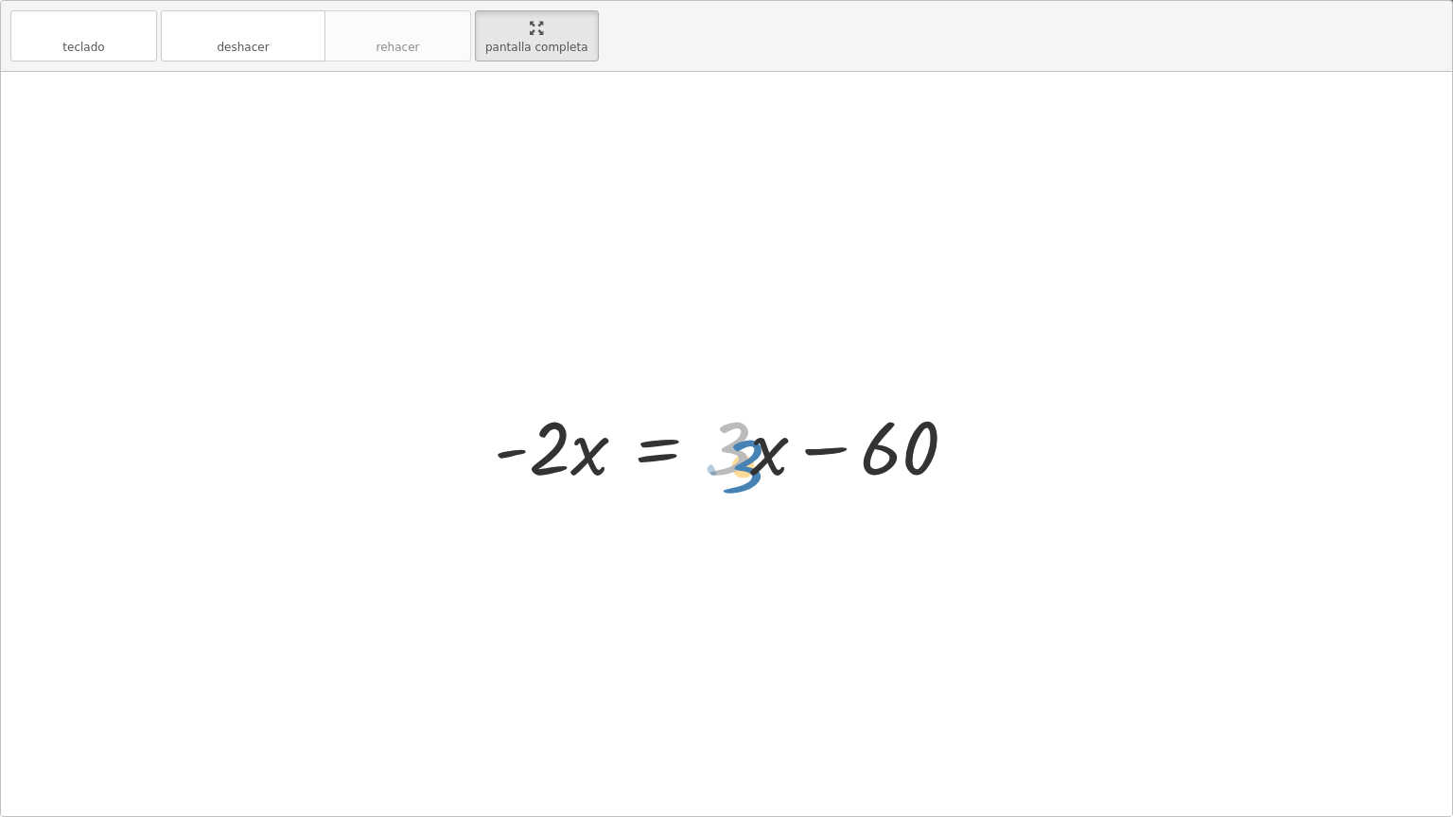
drag, startPoint x: 734, startPoint y: 450, endPoint x: 753, endPoint y: 465, distance: 24.2
click at [753, 465] on div at bounding box center [733, 444] width 499 height 97
click at [776, 450] on div at bounding box center [733, 444] width 499 height 97
drag, startPoint x: 736, startPoint y: 448, endPoint x: 696, endPoint y: 449, distance: 39.8
click at [696, 449] on div at bounding box center [733, 444] width 499 height 97
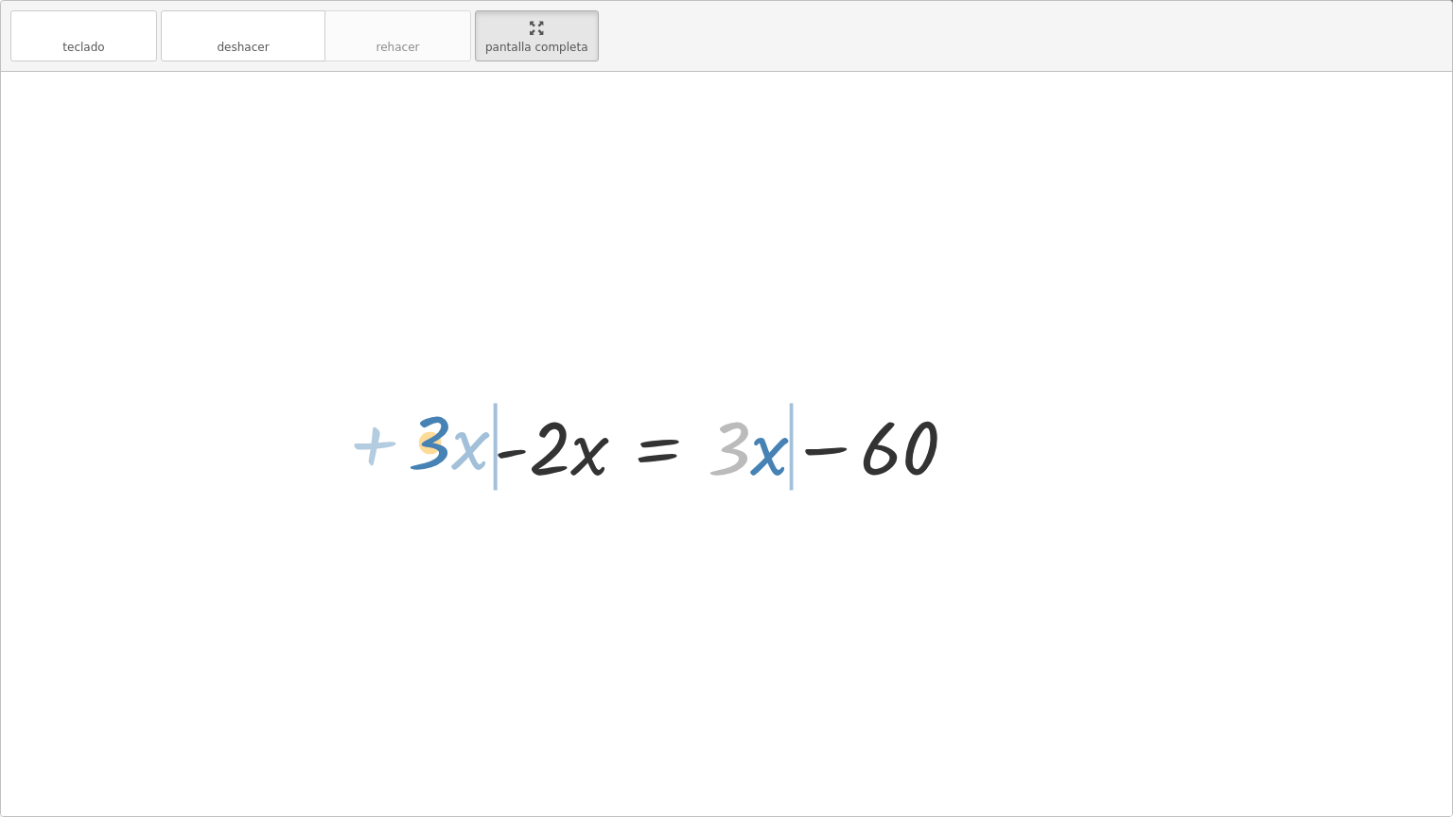
drag, startPoint x: 742, startPoint y: 453, endPoint x: 443, endPoint y: 448, distance: 299.0
click at [443, 448] on div "+ 25 − · 2 · x = + · 3 · x − 35 + 25 − 25 − · 2 · x = + · 3 · x − 35 − 25 + 0 −…" at bounding box center [726, 444] width 1451 height 745
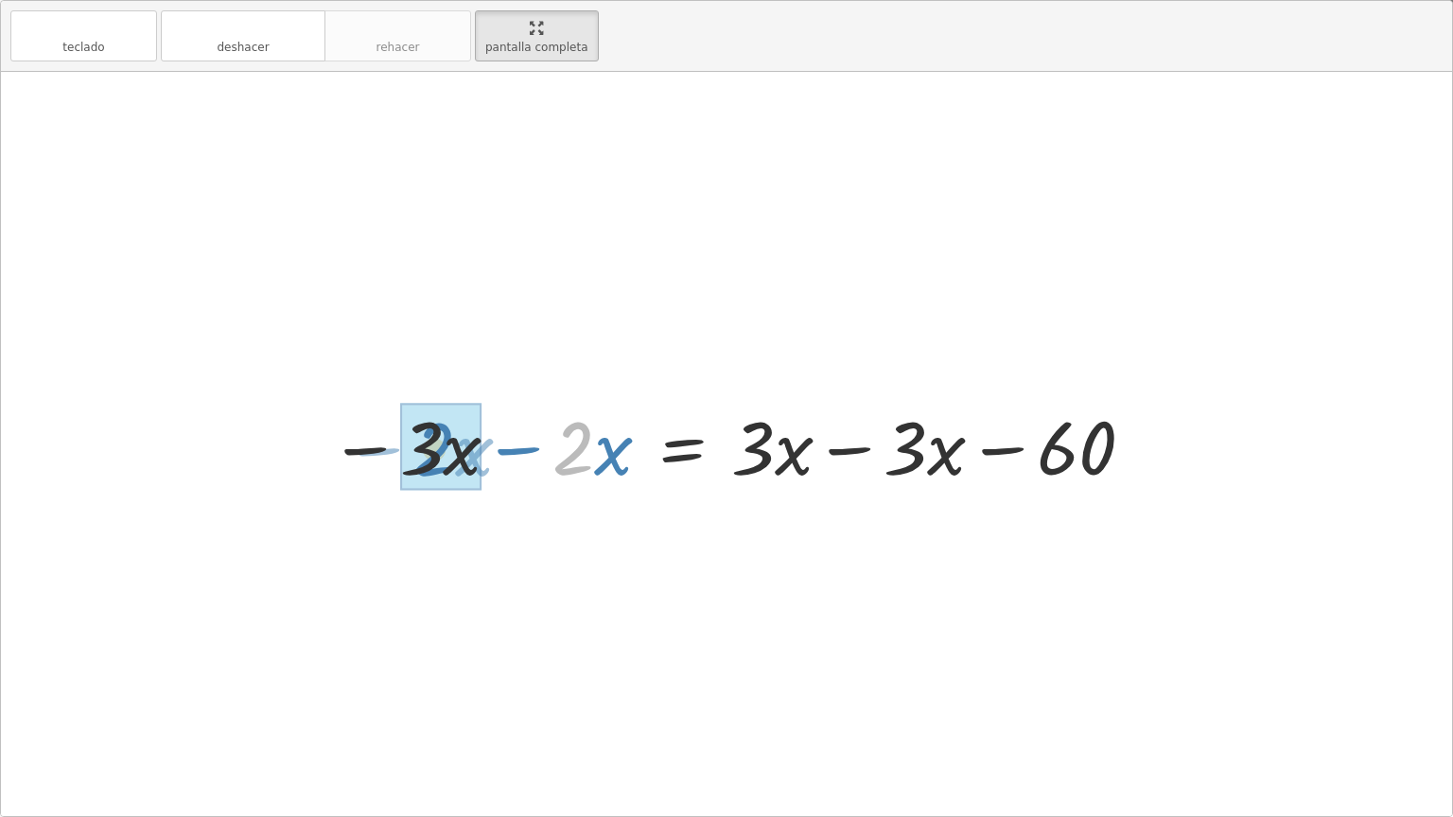
drag, startPoint x: 571, startPoint y: 452, endPoint x: 414, endPoint y: 436, distance: 156.9
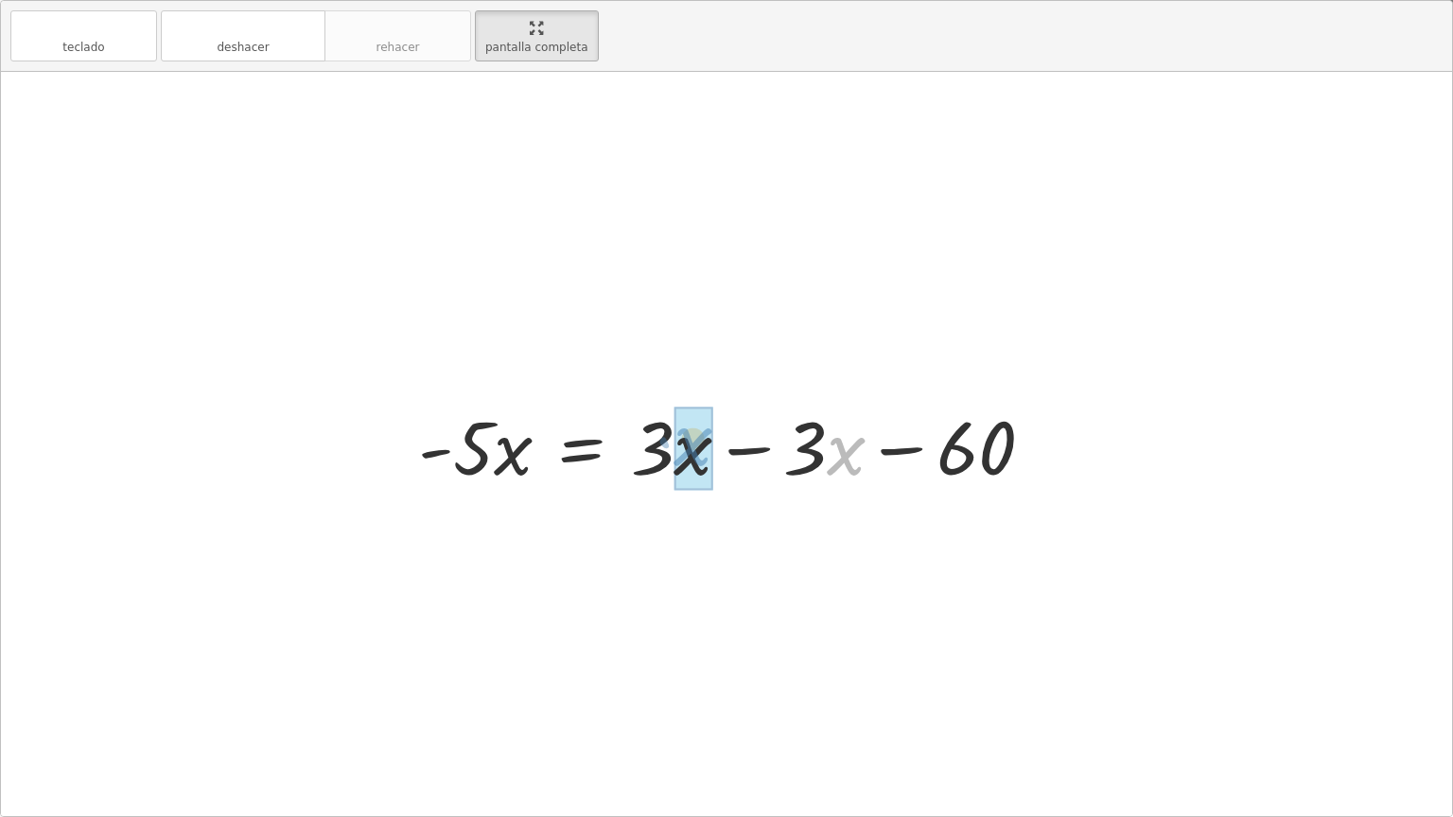
drag, startPoint x: 842, startPoint y: 454, endPoint x: 674, endPoint y: 445, distance: 168.7
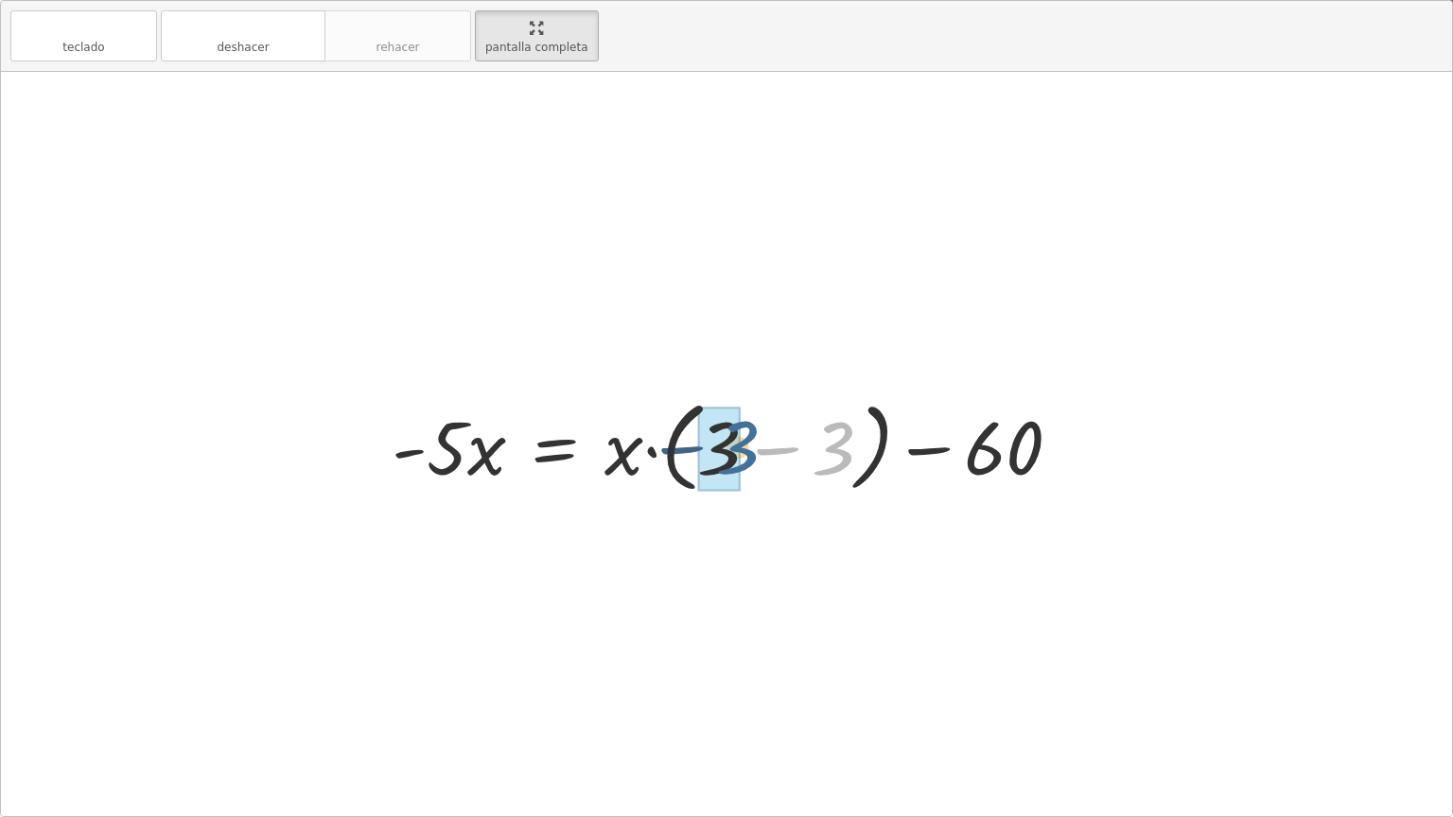
drag, startPoint x: 841, startPoint y: 441, endPoint x: 736, endPoint y: 439, distance: 105.0
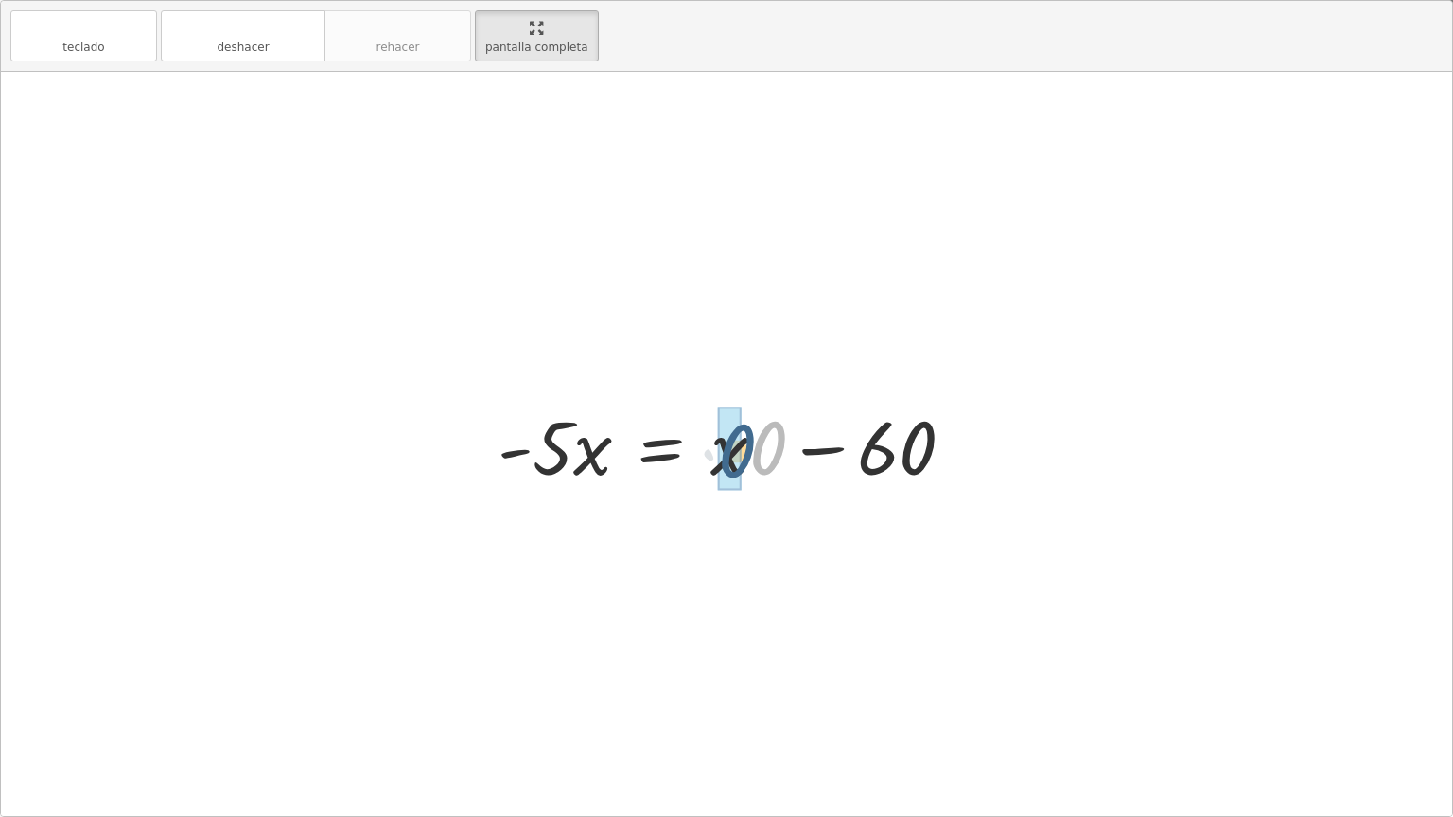
drag, startPoint x: 777, startPoint y: 450, endPoint x: 742, endPoint y: 457, distance: 35.6
click at [742, 453] on div at bounding box center [734, 444] width 492 height 97
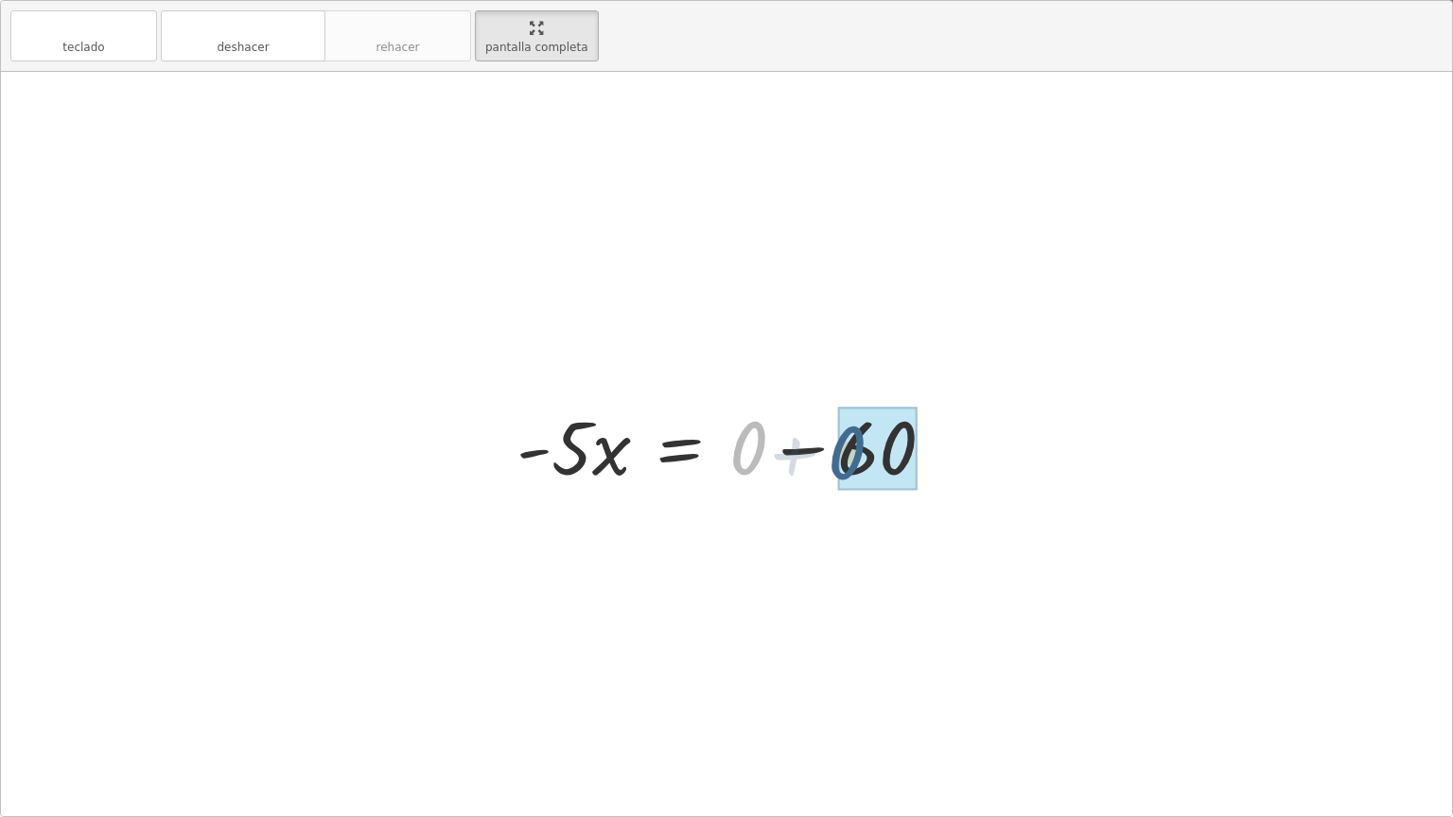
drag, startPoint x: 755, startPoint y: 453, endPoint x: 861, endPoint y: 458, distance: 106.1
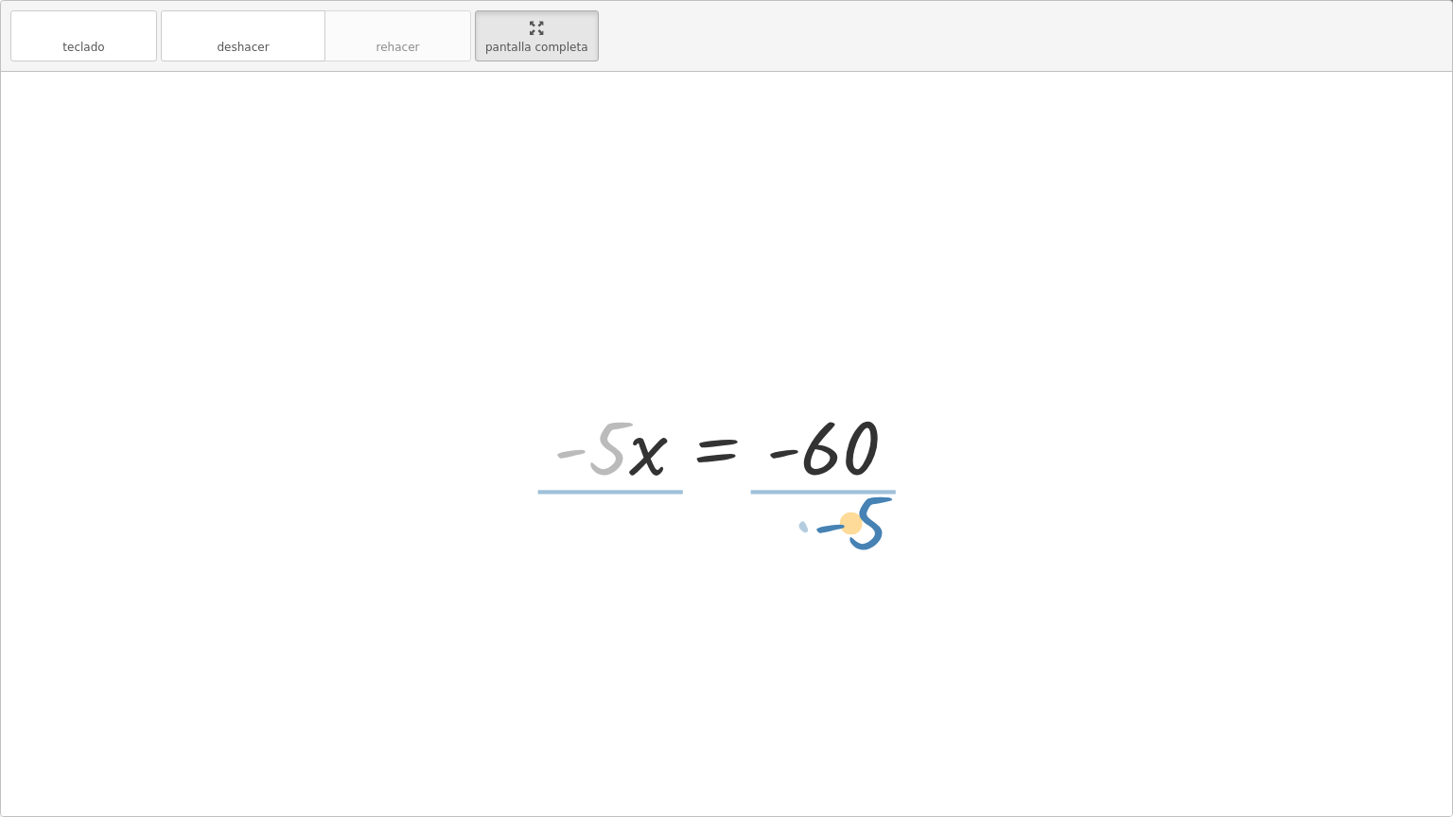
drag, startPoint x: 618, startPoint y: 448, endPoint x: 899, endPoint y: 543, distance: 296.8
click at [900, 525] on div "+ 25 − · 2 · x = + · 3 · x − 35 + 25 − 25 − · 2 · x = + · 3 · x − 35 − 25 + 0 −…" at bounding box center [726, 444] width 1451 height 745
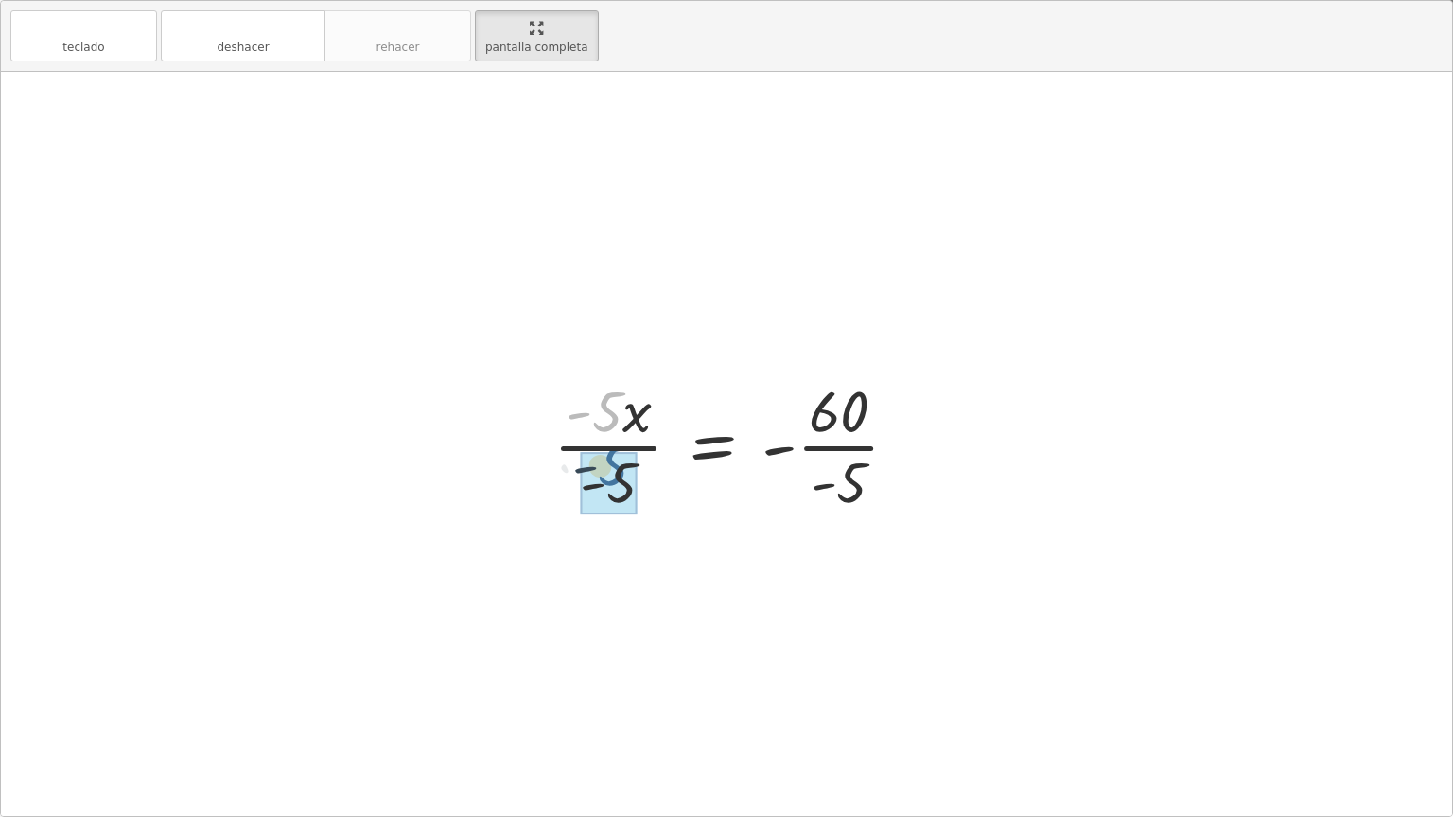
drag, startPoint x: 603, startPoint y: 401, endPoint x: 614, endPoint y: 465, distance: 65.3
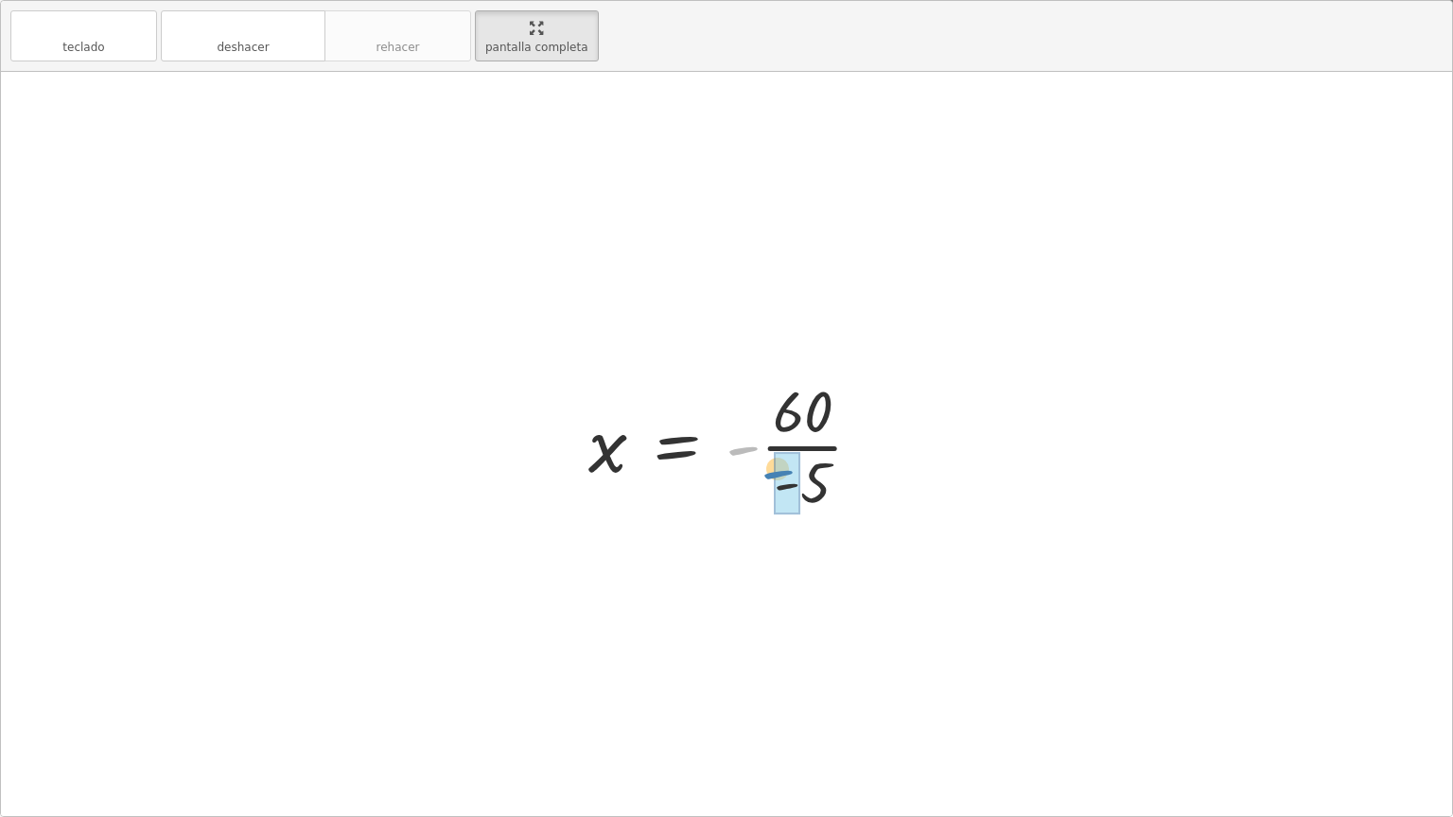
drag, startPoint x: 748, startPoint y: 448, endPoint x: 788, endPoint y: 482, distance: 52.3
drag, startPoint x: 794, startPoint y: 415, endPoint x: 795, endPoint y: 462, distance: 46.4
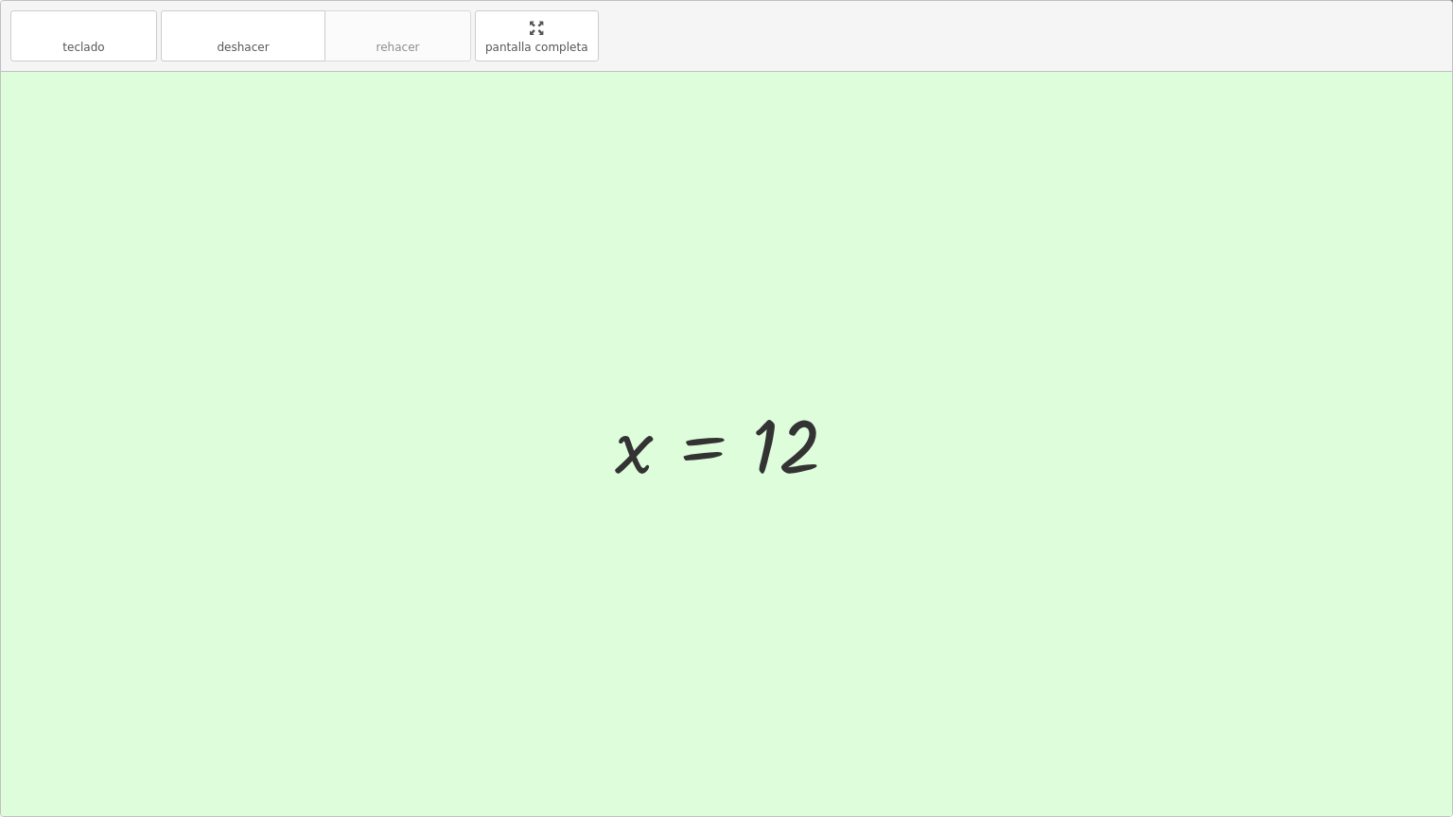
drag, startPoint x: 582, startPoint y: 51, endPoint x: 582, endPoint y: -63, distance: 114.5
click at [582, 0] on html "Ecuaciones de primer grado [Avance] Vista previa del profesor Tareas 1. Estado …" at bounding box center [726, 408] width 1453 height 817
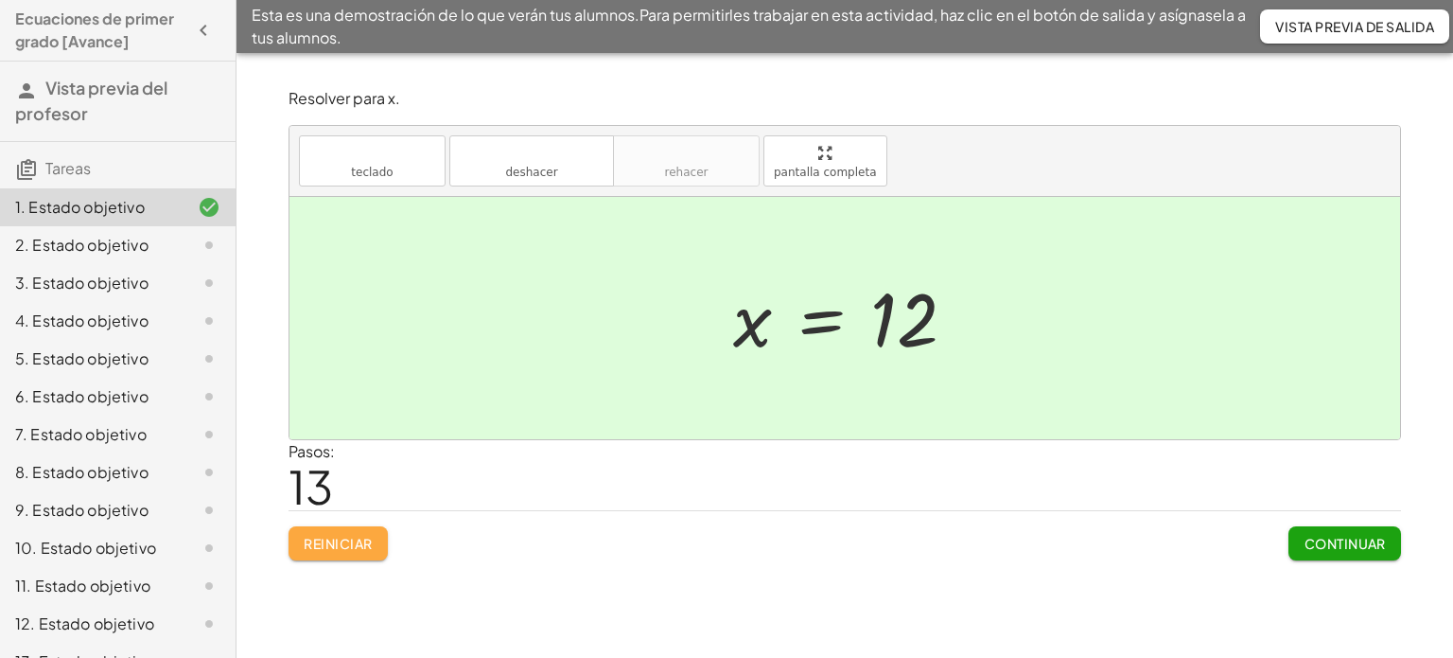
click at [364, 553] on button "Reiniciar" at bounding box center [338, 543] width 99 height 34
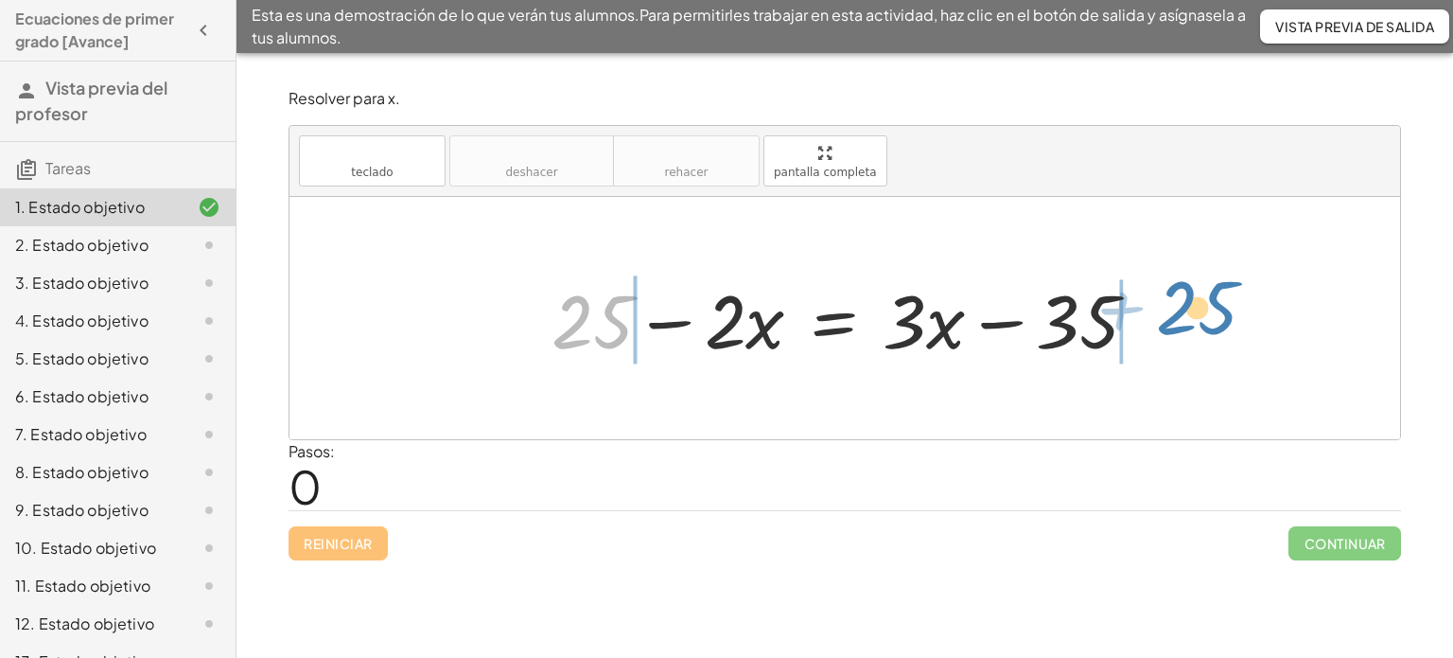
drag, startPoint x: 579, startPoint y: 302, endPoint x: 1184, endPoint y: 290, distance: 604.7
click at [1184, 290] on div "+ 25 + 25 − · 2 · x = + · 3 · x − 35" at bounding box center [845, 318] width 1111 height 242
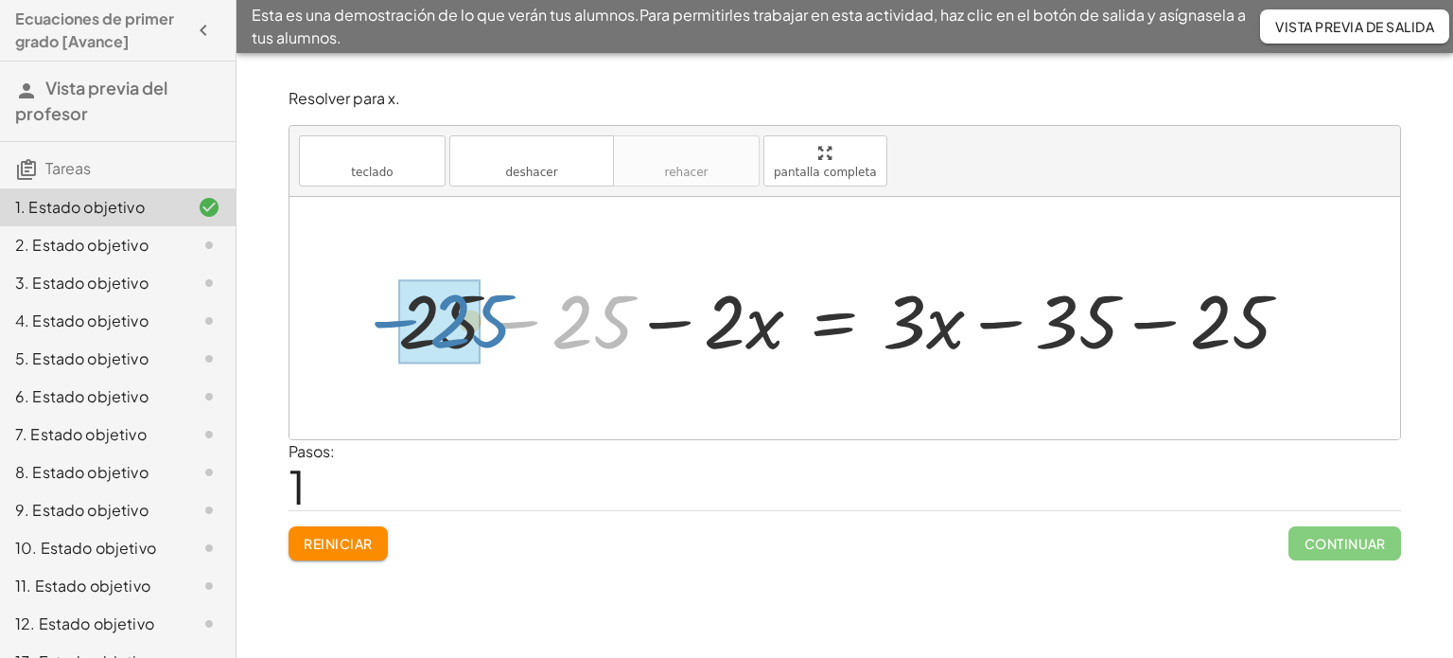
drag, startPoint x: 579, startPoint y: 317, endPoint x: 450, endPoint y: 315, distance: 128.7
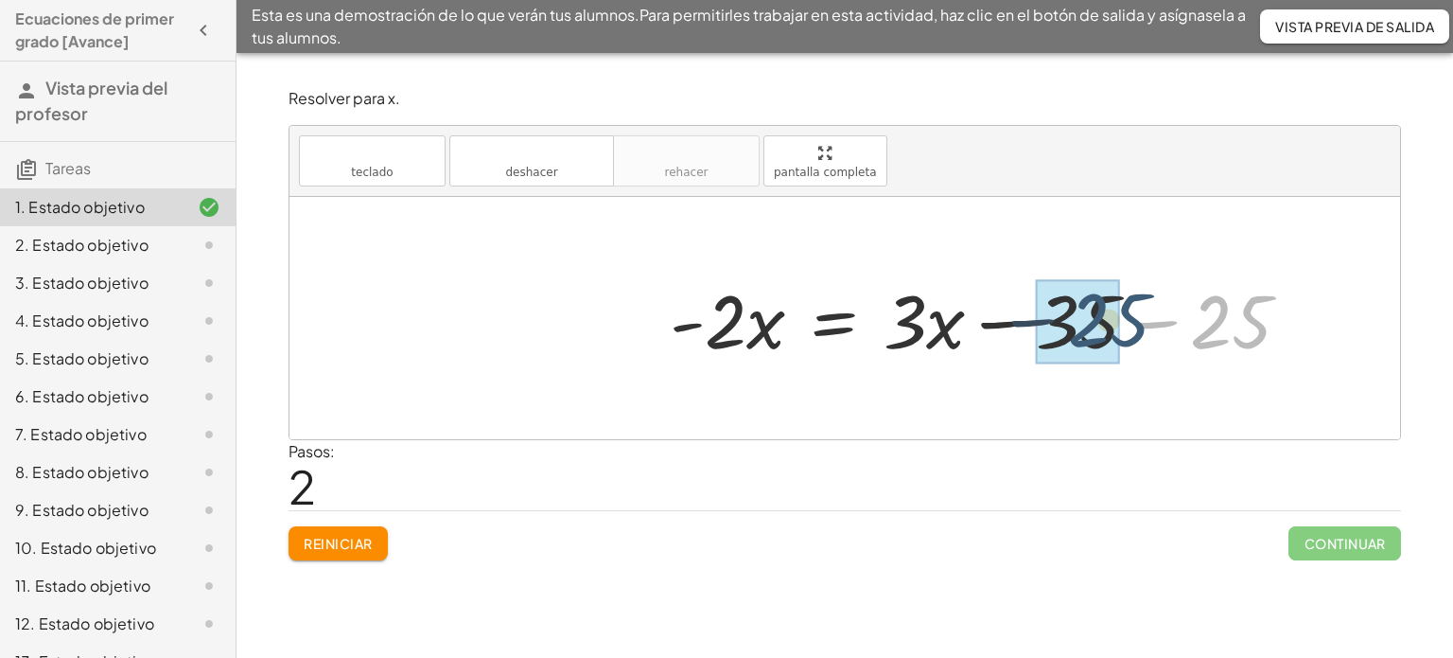
drag, startPoint x: 1216, startPoint y: 317, endPoint x: 1065, endPoint y: 299, distance: 151.5
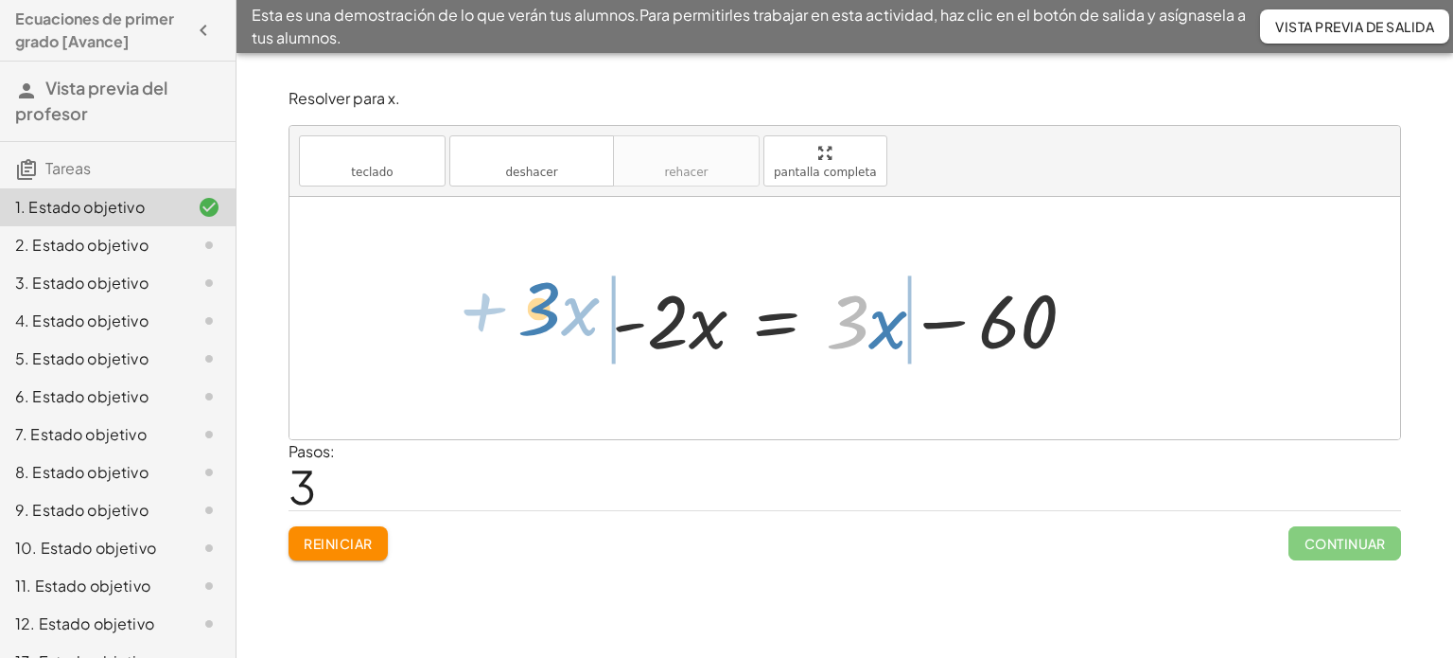
drag, startPoint x: 851, startPoint y: 321, endPoint x: 542, endPoint y: 307, distance: 308.7
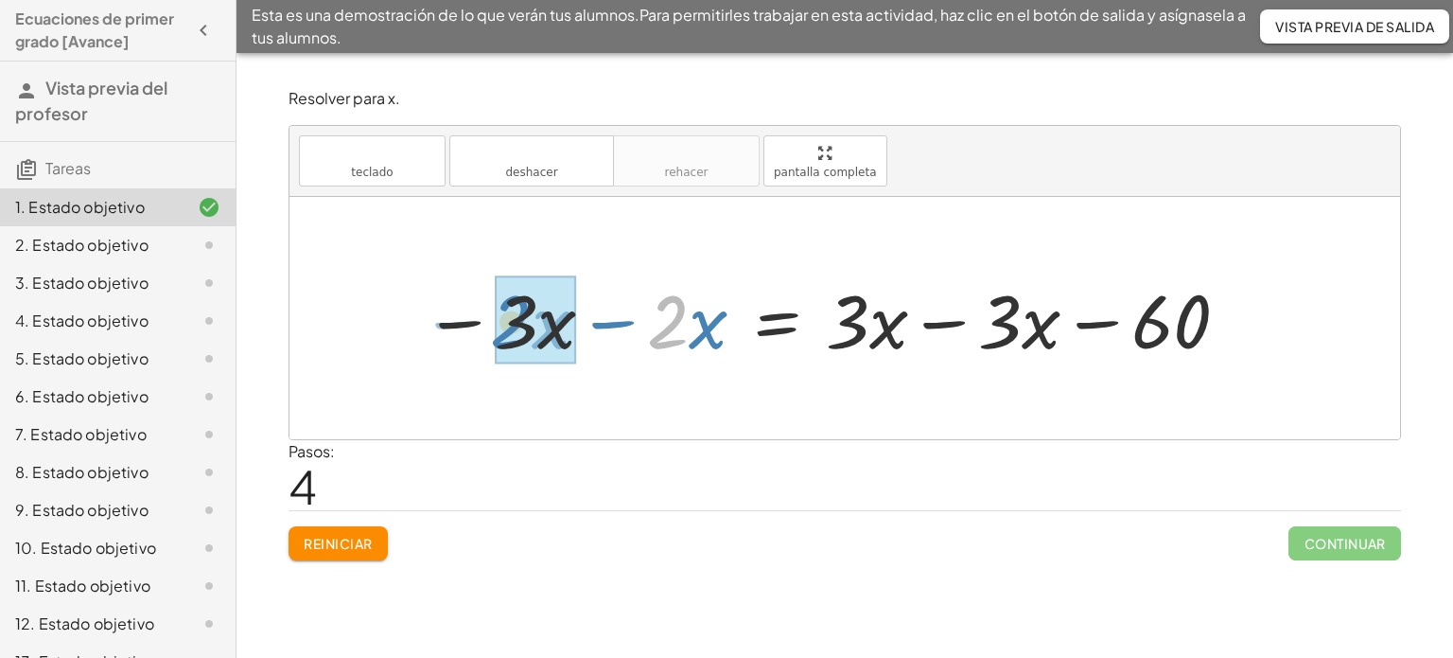
drag, startPoint x: 670, startPoint y: 321, endPoint x: 513, endPoint y: 321, distance: 157.1
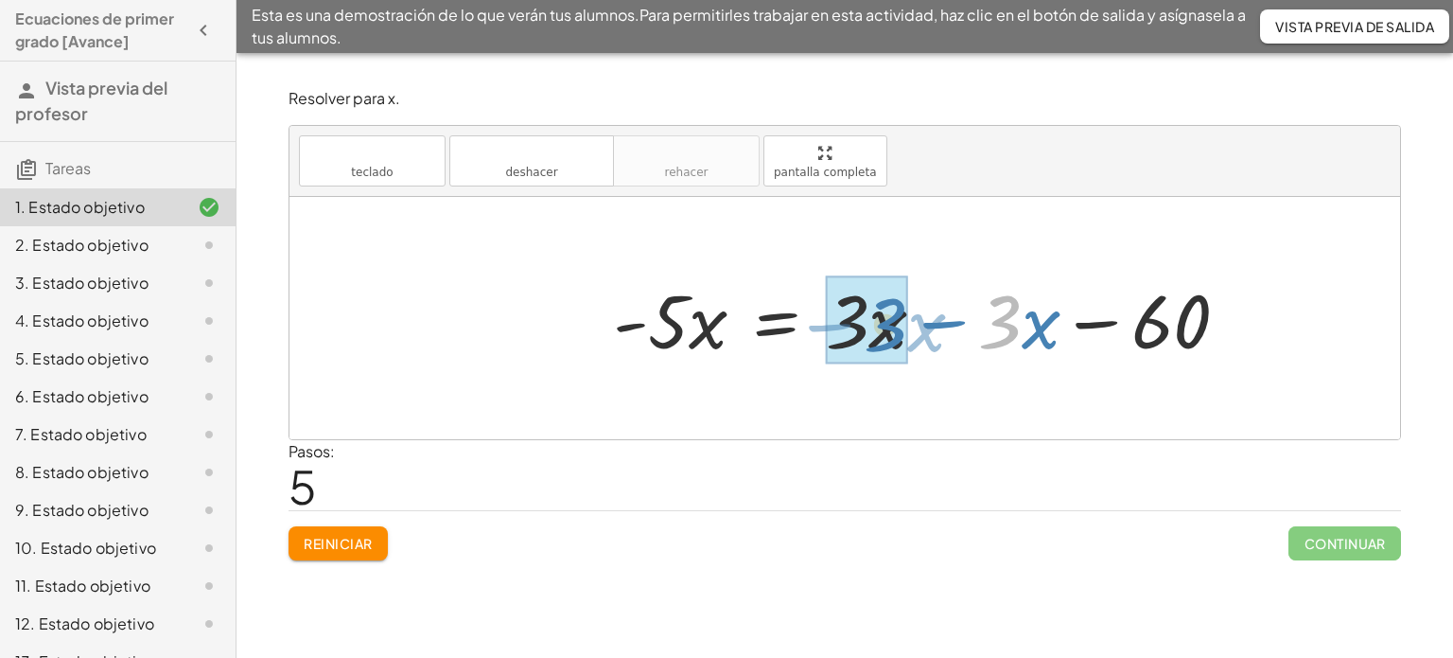
drag, startPoint x: 1010, startPoint y: 325, endPoint x: 895, endPoint y: 327, distance: 114.5
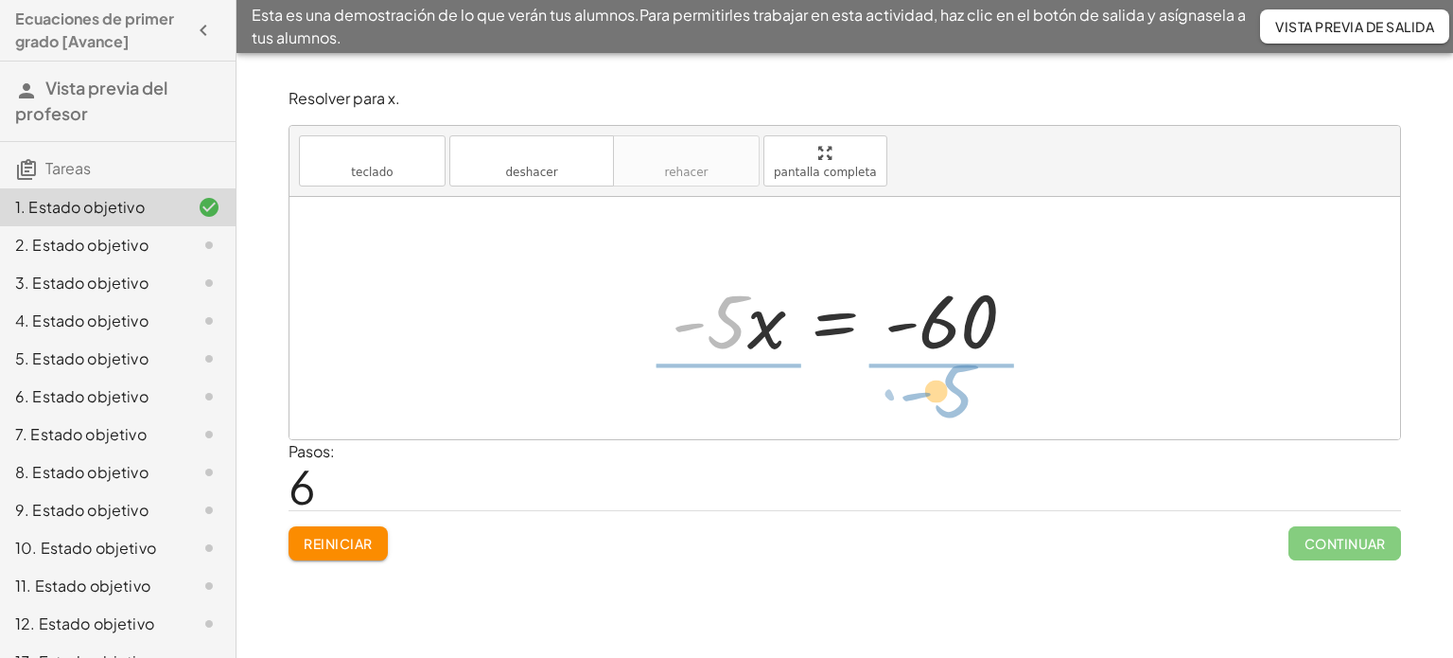
drag, startPoint x: 726, startPoint y: 317, endPoint x: 960, endPoint y: 387, distance: 244.9
click at [960, 384] on div "+ 25 − · 2 · x = + · 3 · x − 35 + 25 − 25 − · 2 · x = + · 3 · x − 35 − 25 + 0 −…" at bounding box center [845, 318] width 1111 height 242
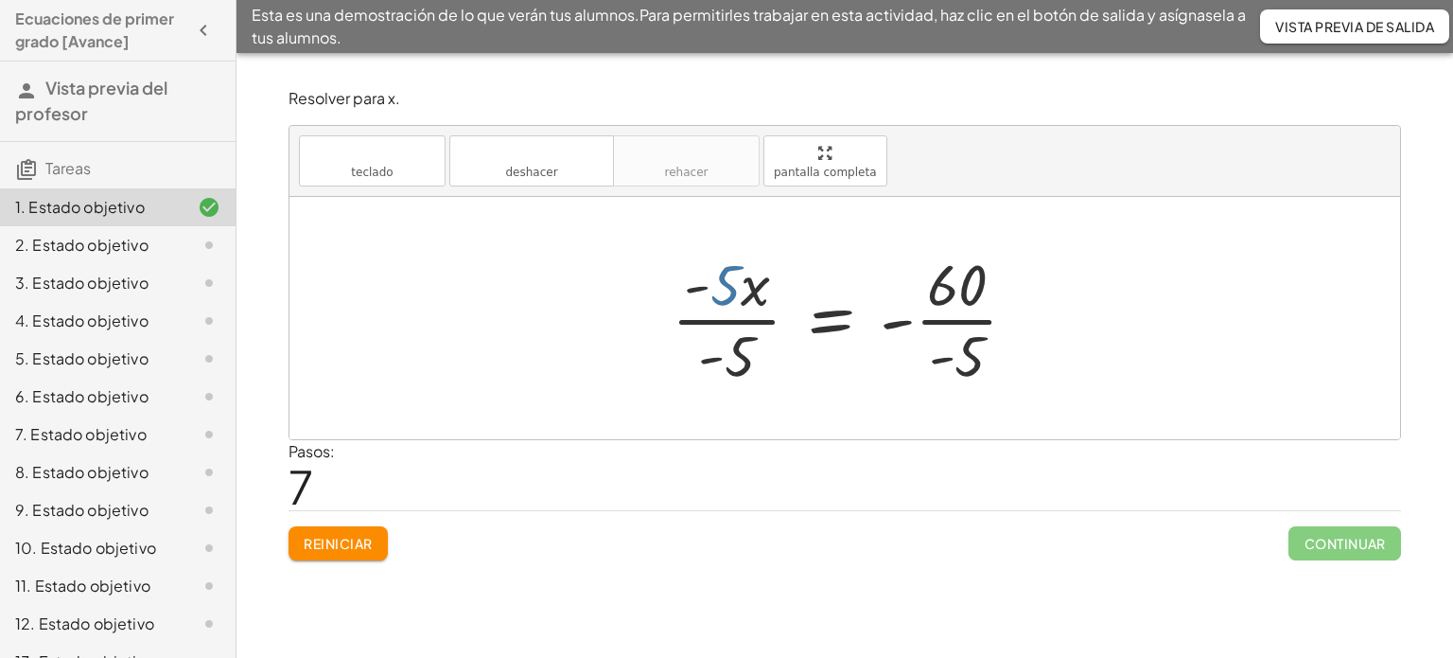
click at [729, 290] on div at bounding box center [851, 318] width 379 height 146
drag, startPoint x: 702, startPoint y: 287, endPoint x: 713, endPoint y: 359, distance: 72.8
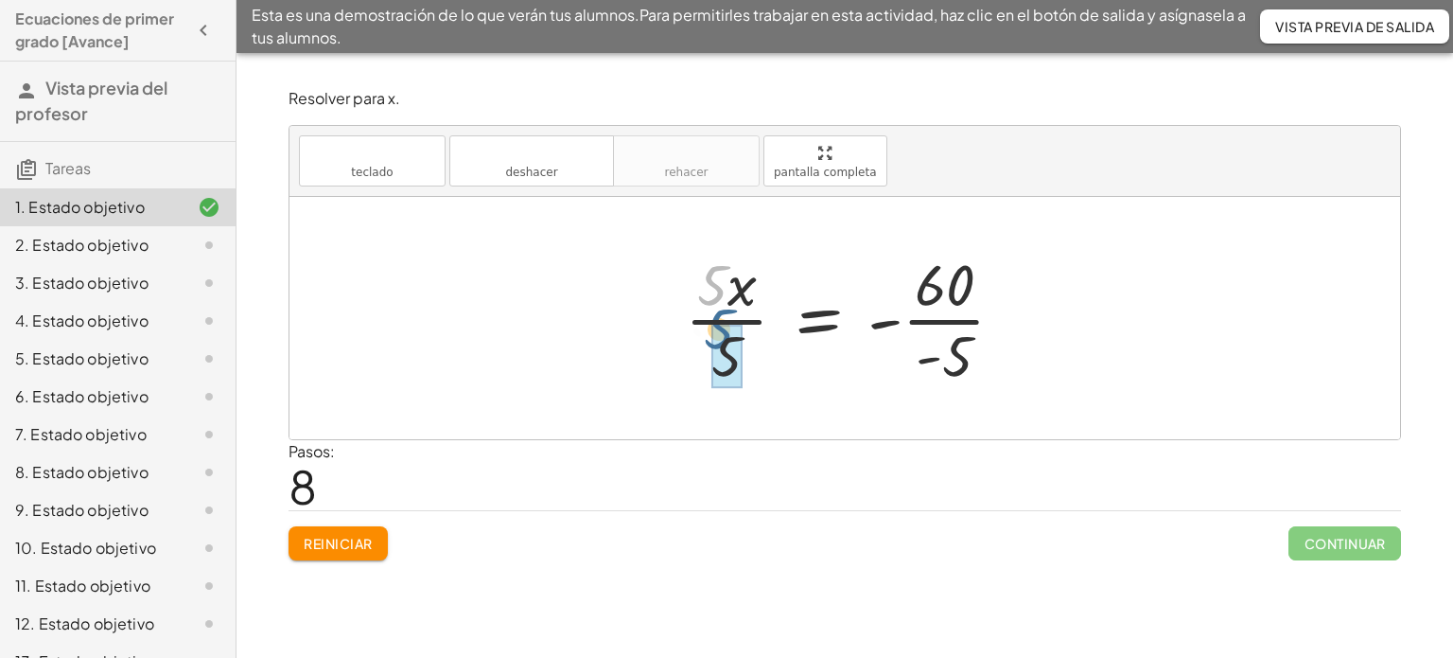
drag, startPoint x: 716, startPoint y: 290, endPoint x: 727, endPoint y: 343, distance: 54.0
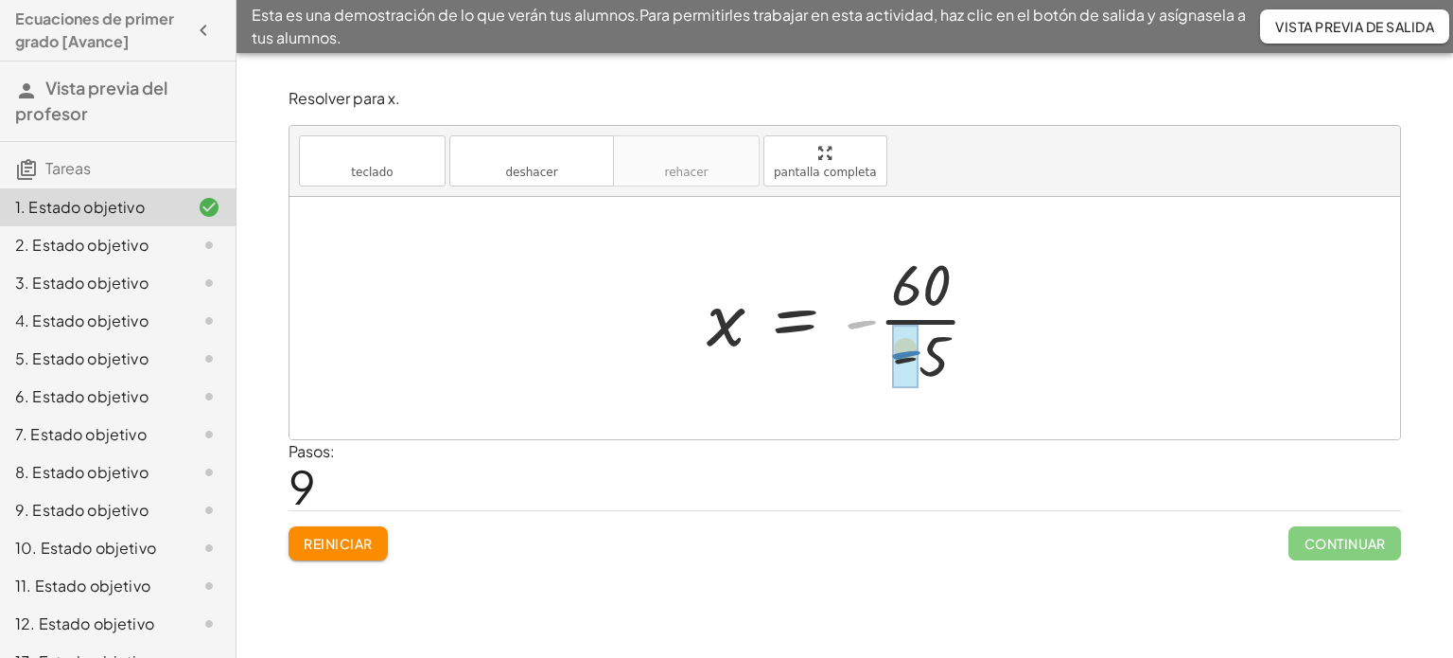
drag, startPoint x: 859, startPoint y: 321, endPoint x: 893, endPoint y: 367, distance: 57.5
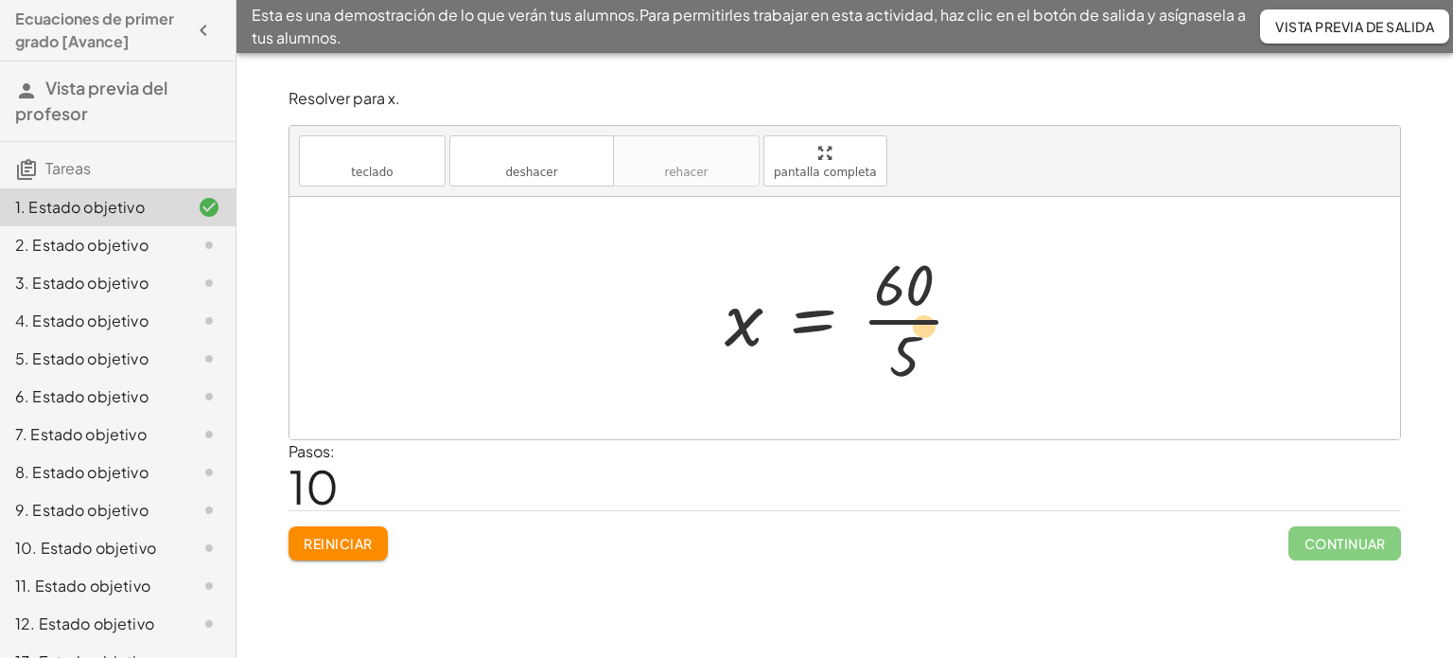
drag, startPoint x: 882, startPoint y: 297, endPoint x: 904, endPoint y: 348, distance: 55.5
click at [905, 343] on div at bounding box center [851, 318] width 273 height 146
drag, startPoint x: 882, startPoint y: 280, endPoint x: 893, endPoint y: 344, distance: 65.3
